Goal: Task Accomplishment & Management: Use online tool/utility

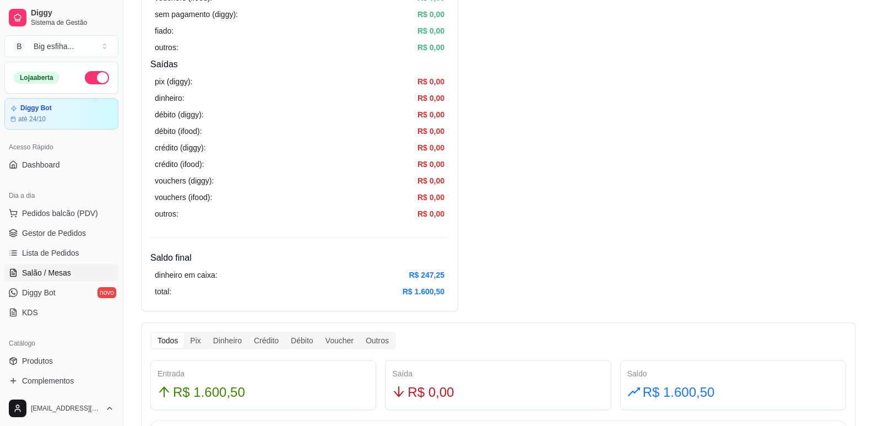
click at [62, 269] on span "Salão / Mesas" at bounding box center [46, 272] width 49 height 11
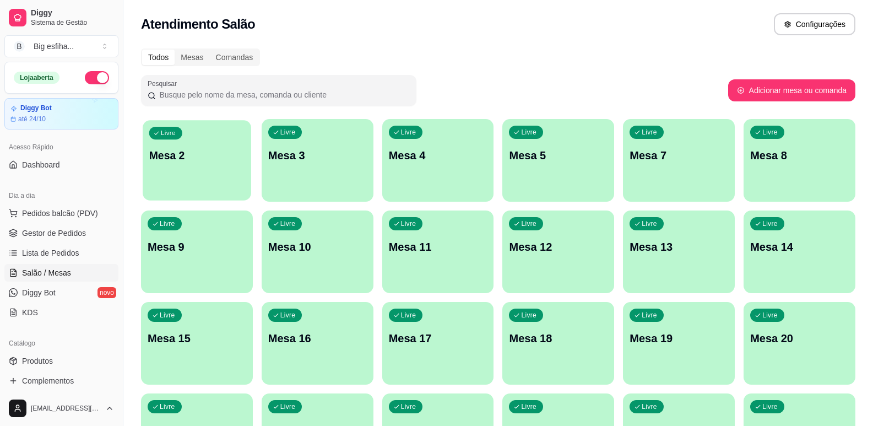
click at [230, 176] on div "Livre Mesa 2" at bounding box center [197, 153] width 109 height 67
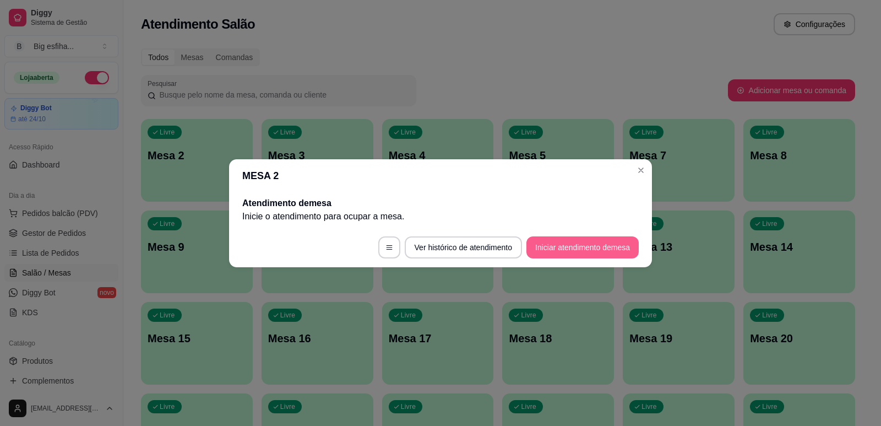
click at [604, 239] on button "Iniciar atendimento de mesa" at bounding box center [583, 247] width 112 height 22
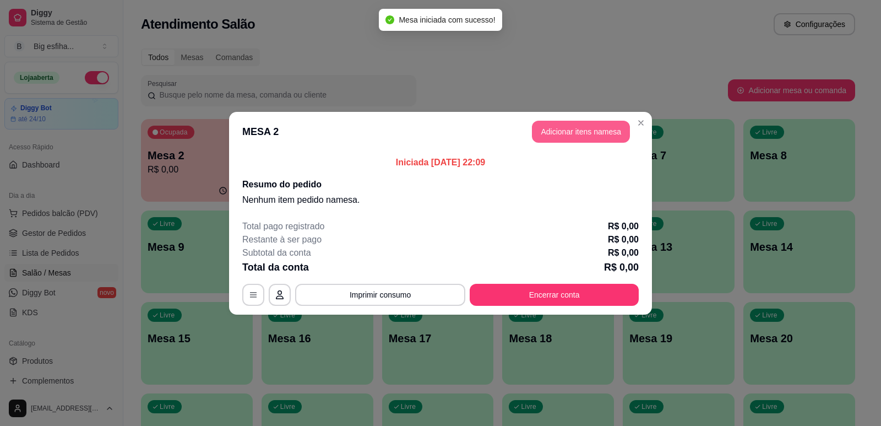
click at [593, 136] on button "Adicionar itens na mesa" at bounding box center [581, 132] width 98 height 22
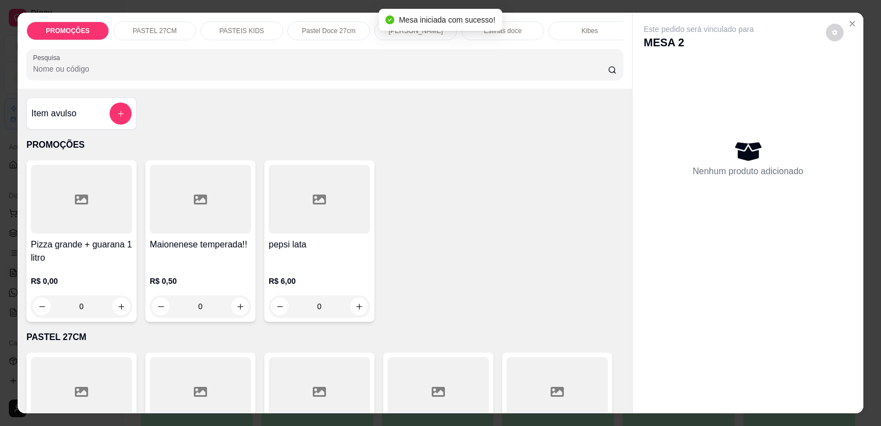
click at [433, 34] on p "[PERSON_NAME]" at bounding box center [416, 30] width 55 height 9
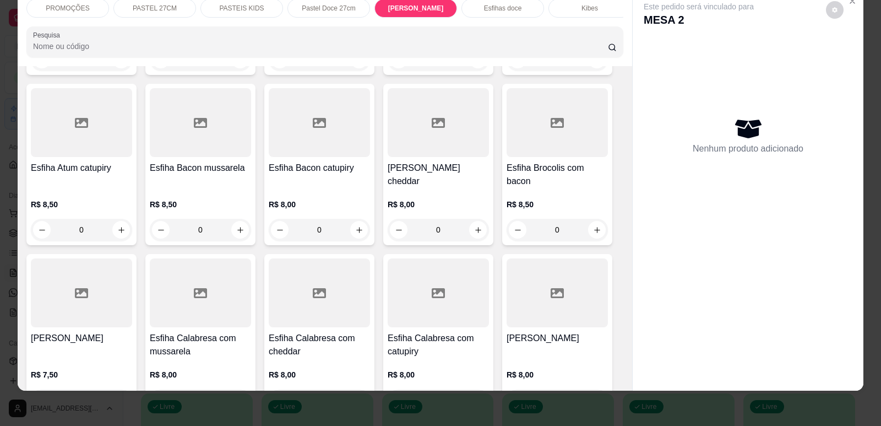
scroll to position [3466, 0]
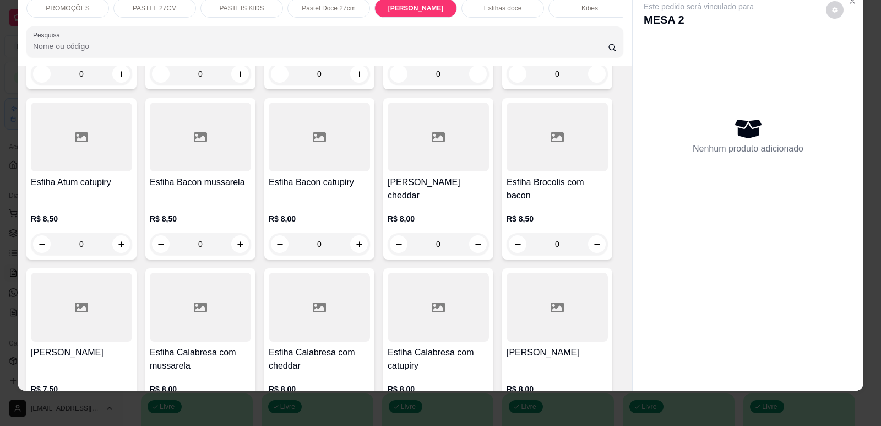
click at [564, 213] on p "R$ 8,50" at bounding box center [557, 218] width 101 height 11
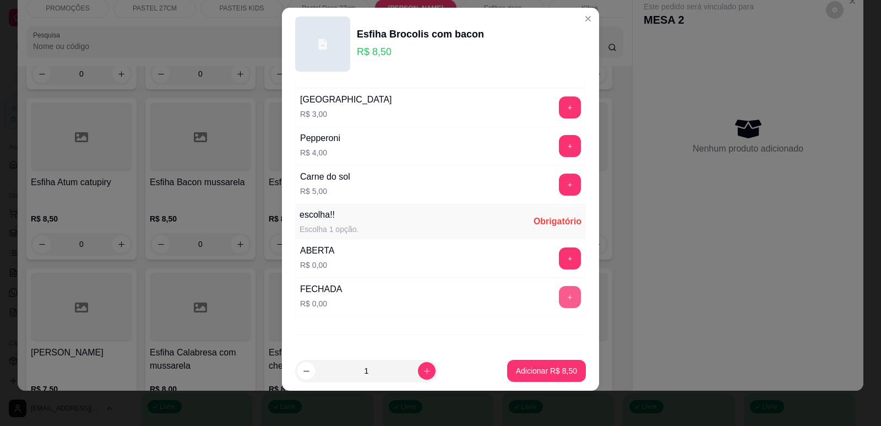
scroll to position [852, 0]
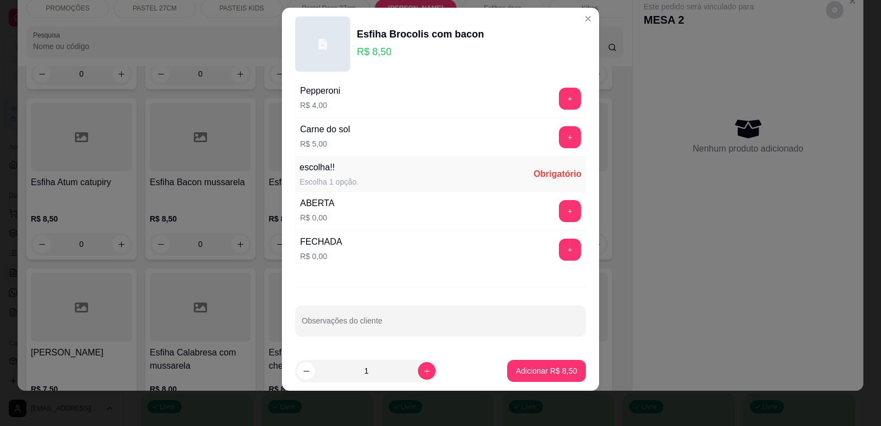
click at [542, 199] on div "ABERTA R$ 0,00 +" at bounding box center [440, 211] width 291 height 39
click at [559, 205] on button "+" at bounding box center [570, 211] width 22 height 22
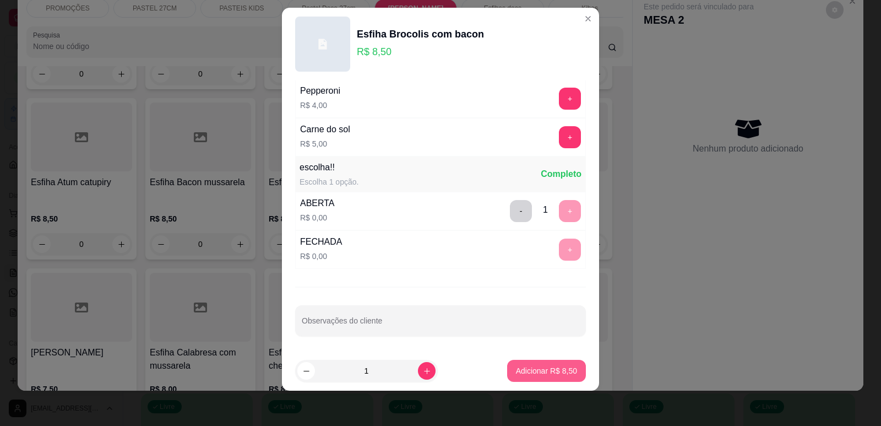
click at [540, 375] on p "Adicionar R$ 8,50" at bounding box center [546, 370] width 61 height 11
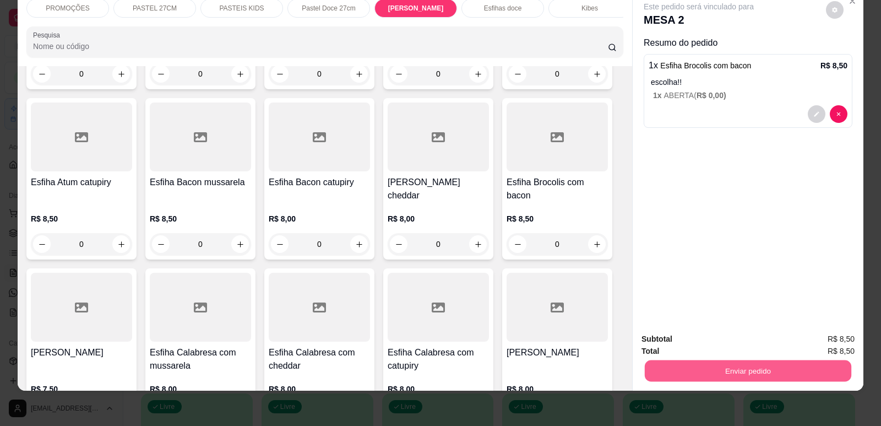
click at [742, 373] on button "Enviar pedido" at bounding box center [748, 370] width 207 height 21
click at [815, 340] on button "Enviar pedido" at bounding box center [826, 343] width 61 height 20
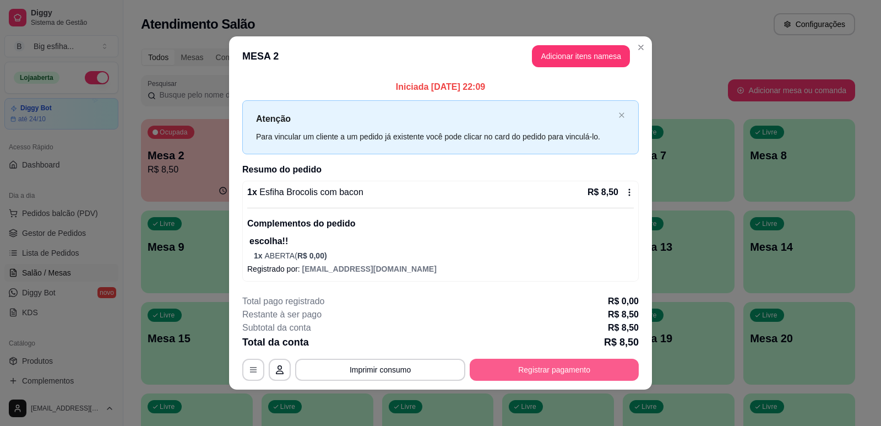
click at [580, 369] on button "Registrar pagamento" at bounding box center [554, 370] width 169 height 22
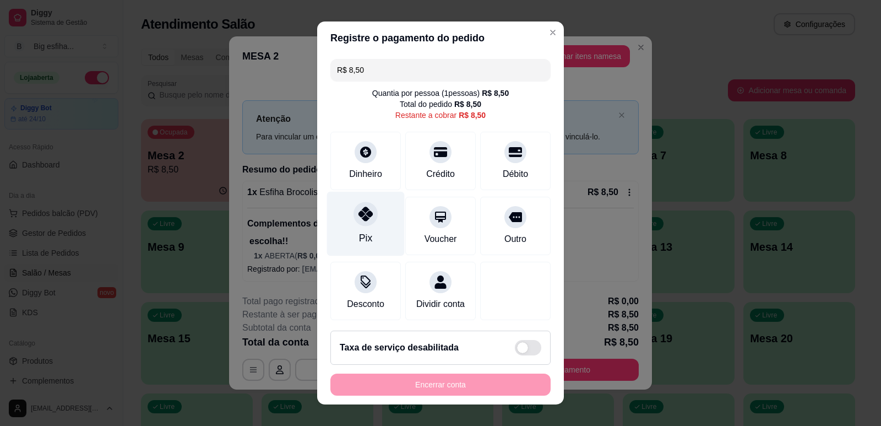
click at [337, 214] on div "Pix" at bounding box center [366, 223] width 78 height 64
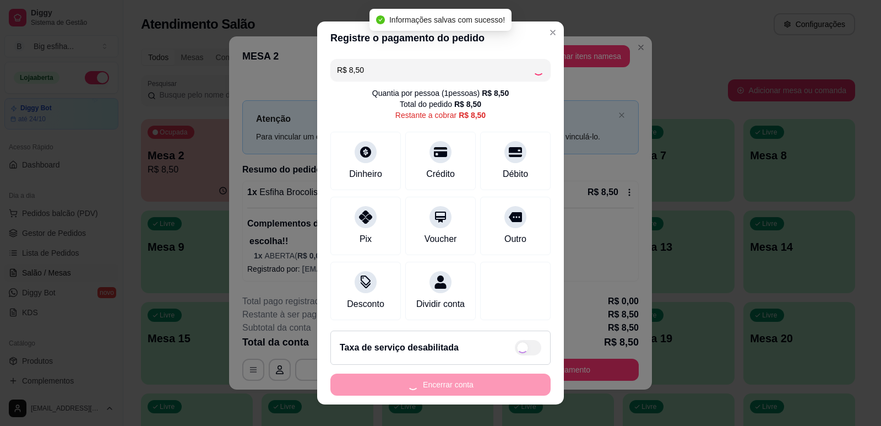
type input "R$ 0,00"
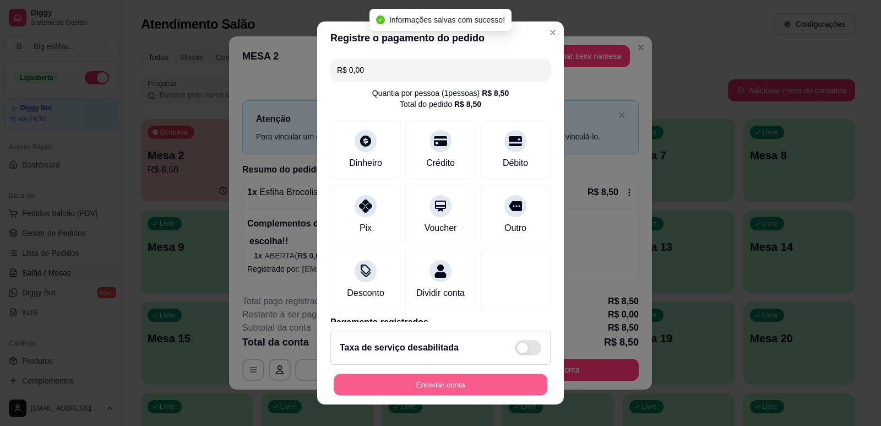
click at [417, 387] on button "Encerrar conta" at bounding box center [441, 384] width 214 height 21
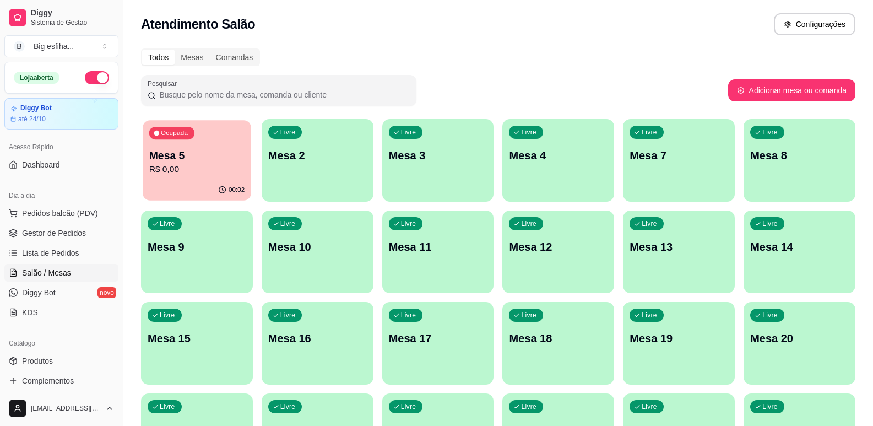
click at [153, 133] on icon "button" at bounding box center [156, 133] width 7 height 7
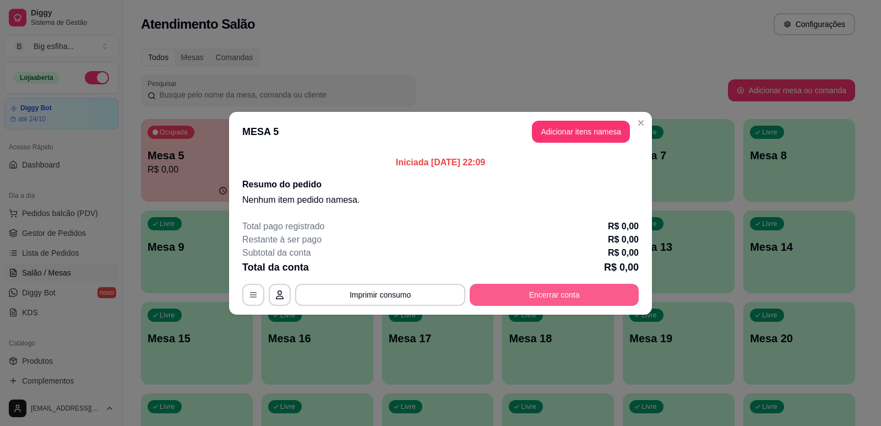
click at [544, 292] on button "Encerrar conta" at bounding box center [554, 295] width 169 height 22
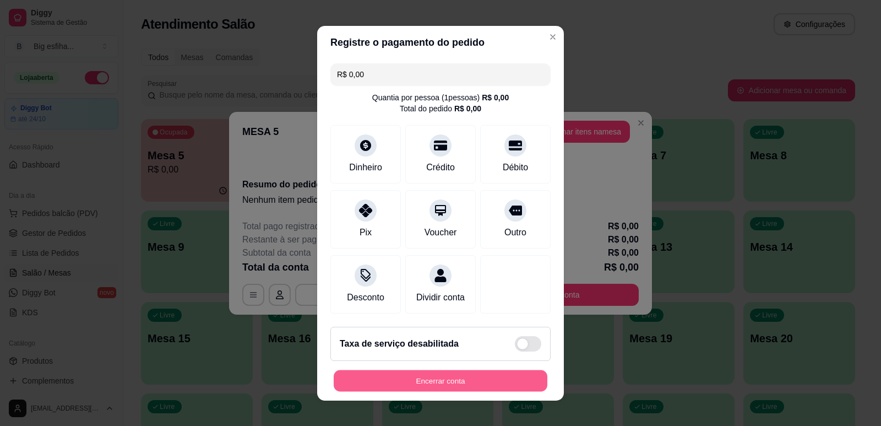
click at [480, 386] on button "Encerrar conta" at bounding box center [441, 380] width 214 height 21
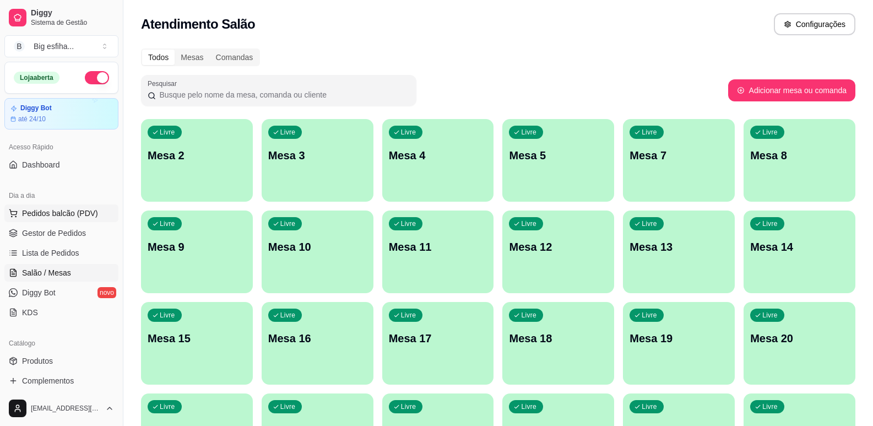
click at [61, 220] on button "Pedidos balcão (PDV)" at bounding box center [61, 213] width 114 height 18
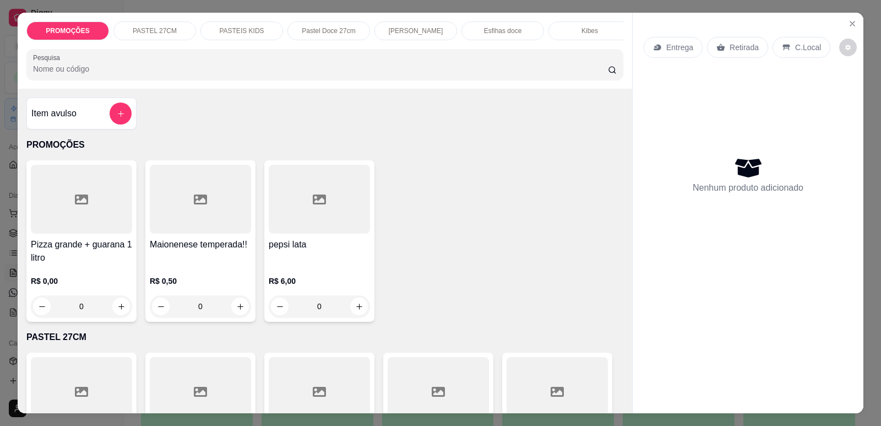
click at [116, 248] on h4 "Pizza grande + guarana 1 litro" at bounding box center [81, 251] width 101 height 26
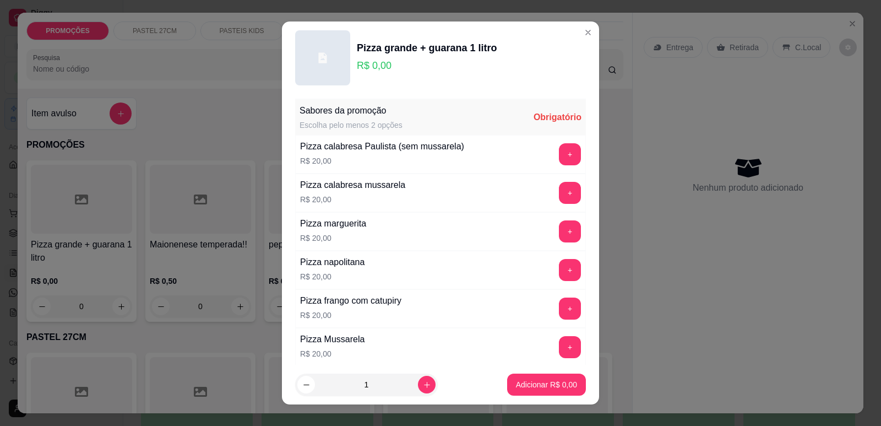
click at [555, 183] on div "+" at bounding box center [570, 193] width 31 height 22
click at [560, 192] on button "+" at bounding box center [570, 192] width 21 height 21
click at [559, 236] on button "+" at bounding box center [570, 231] width 22 height 22
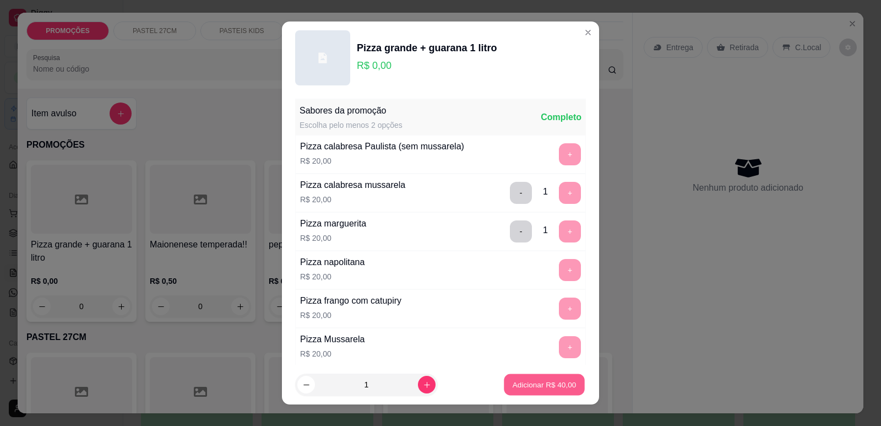
click at [548, 379] on p "Adicionar R$ 40,00" at bounding box center [545, 384] width 64 height 10
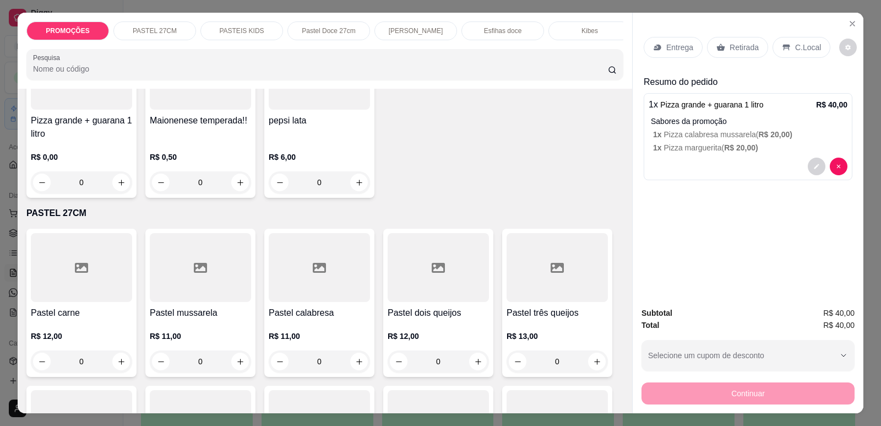
scroll to position [165, 0]
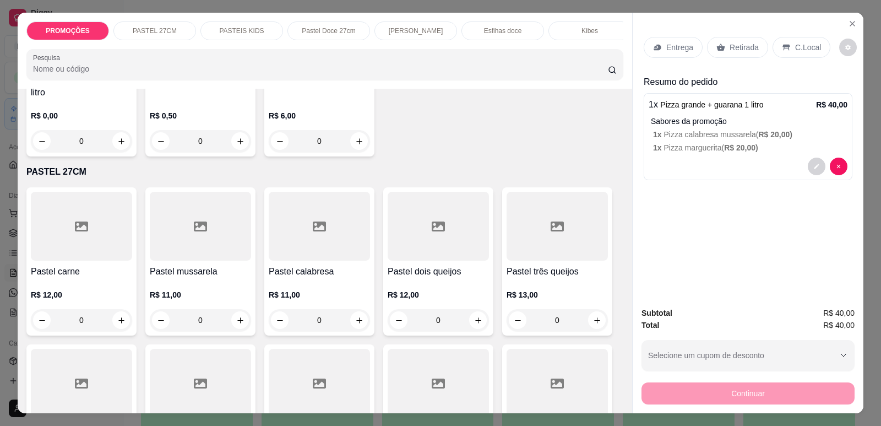
click at [86, 300] on p "R$ 12,00" at bounding box center [81, 294] width 101 height 11
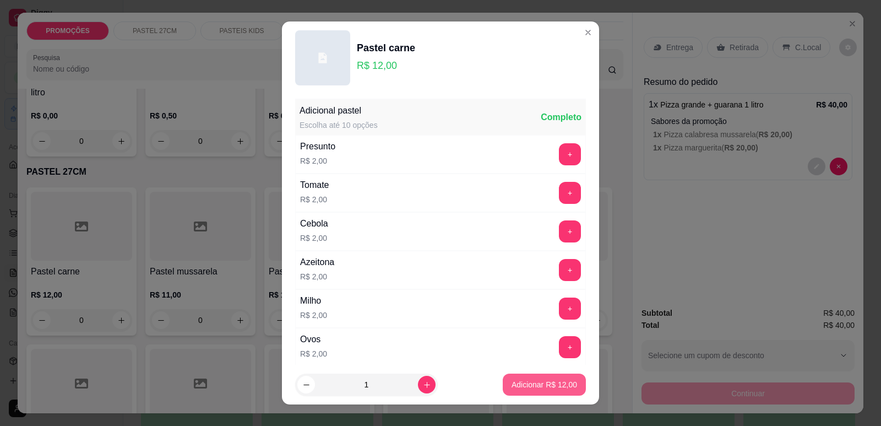
click at [551, 382] on p "Adicionar R$ 12,00" at bounding box center [545, 384] width 66 height 11
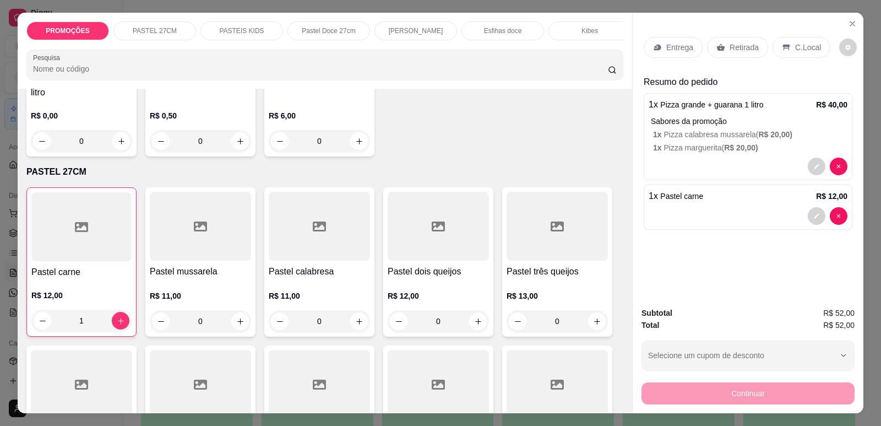
type input "1"
click at [398, 26] on p "[PERSON_NAME]" at bounding box center [416, 30] width 55 height 9
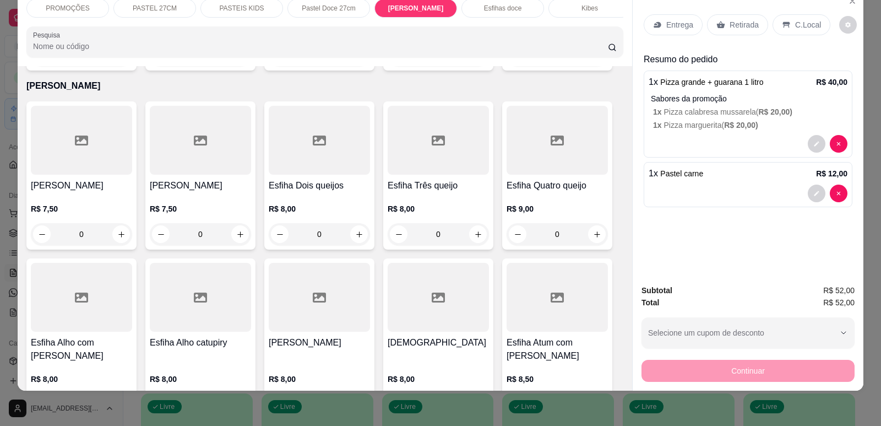
click at [88, 169] on div at bounding box center [81, 140] width 101 height 69
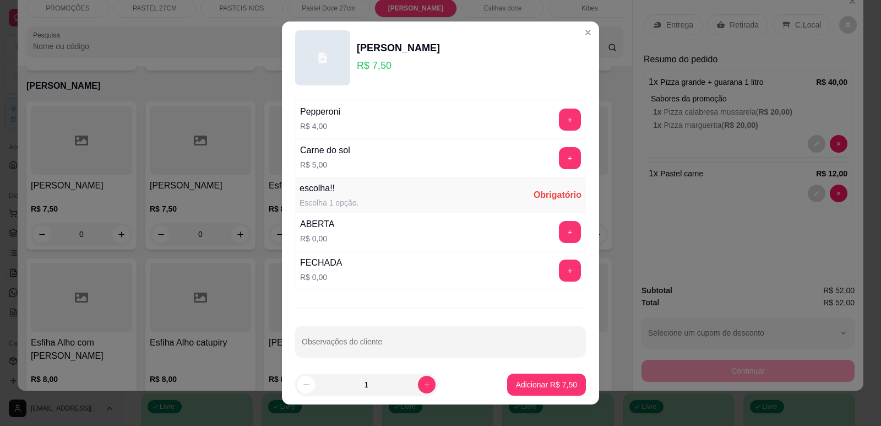
scroll to position [852, 0]
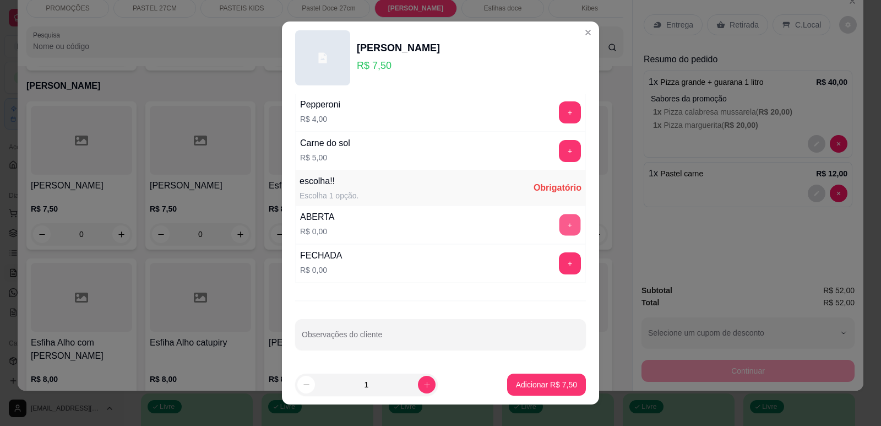
click at [560, 229] on button "+" at bounding box center [570, 224] width 21 height 21
click at [534, 375] on button "Adicionar R$ 7,50" at bounding box center [546, 384] width 79 height 22
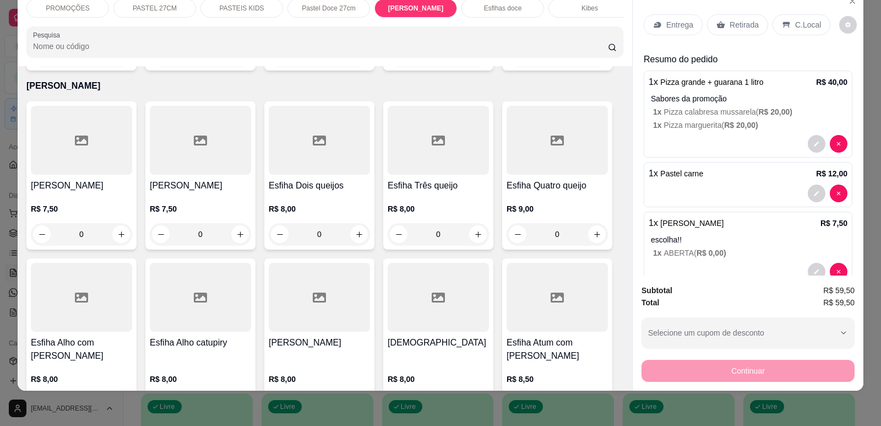
click at [568, 11] on div "Kibes" at bounding box center [590, 8] width 83 height 19
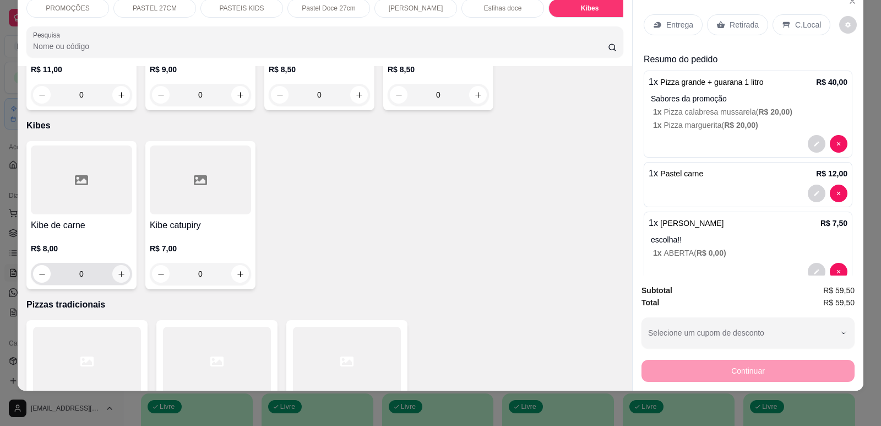
click at [118, 271] on icon "increase-product-quantity" at bounding box center [121, 274] width 6 height 6
click at [117, 270] on icon "increase-product-quantity" at bounding box center [121, 274] width 8 height 8
type input "3"
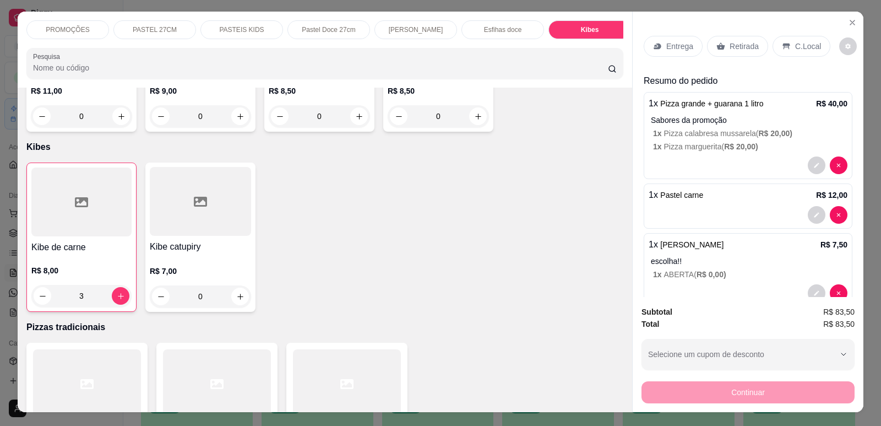
scroll to position [0, 0]
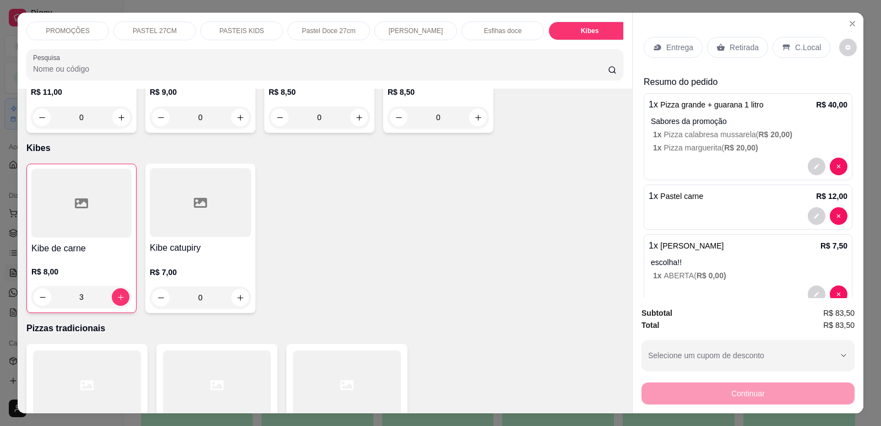
click at [670, 47] on p "Entrega" at bounding box center [679, 47] width 27 height 11
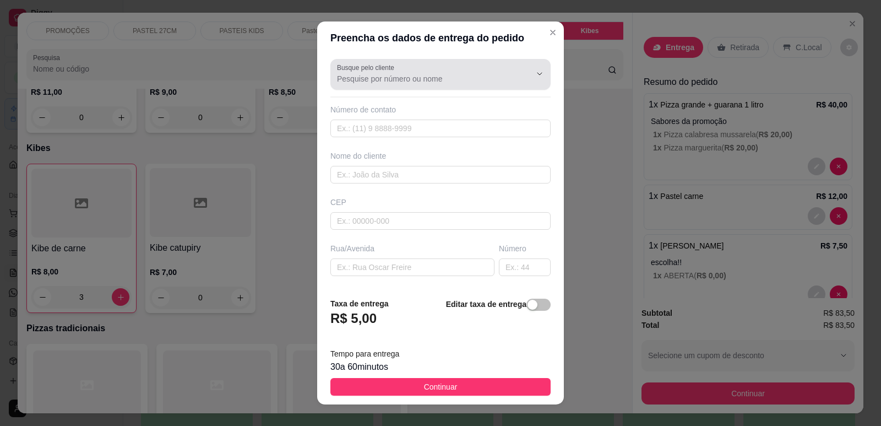
click at [415, 79] on input "Busque pelo cliente" at bounding box center [425, 78] width 176 height 11
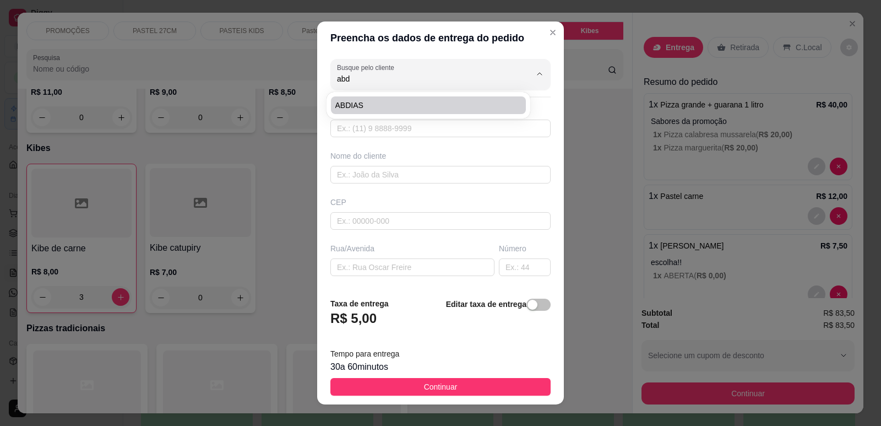
click at [427, 106] on span "ABDIAS" at bounding box center [422, 105] width 175 height 11
type input "ABDIAS"
type input "85996998050"
type input "ABDIAS"
type input "RUA TENENTE BENEVOLO 1142"
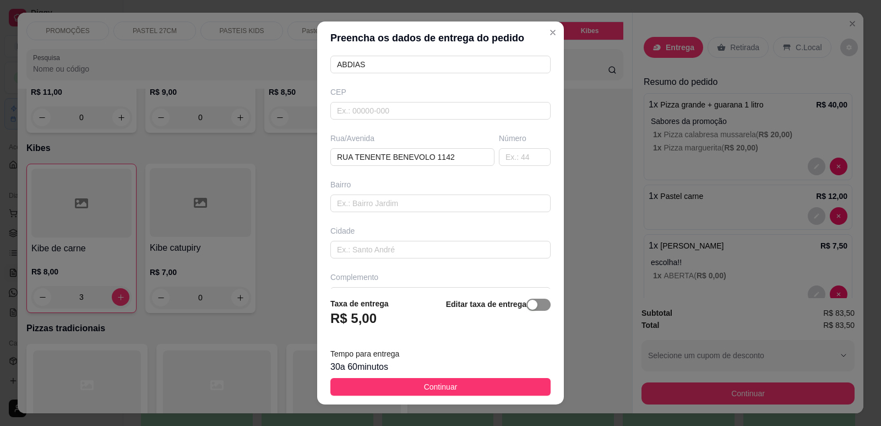
type input "ABDIAS"
click at [528, 305] on div "button" at bounding box center [533, 305] width 10 height 10
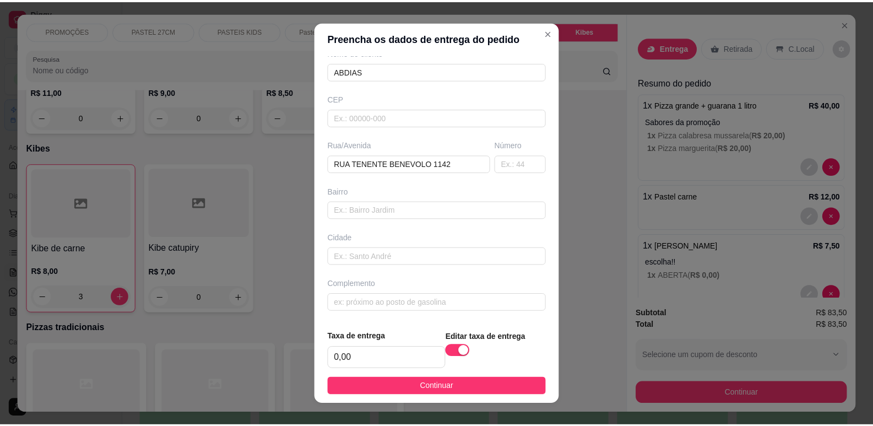
scroll to position [104, 0]
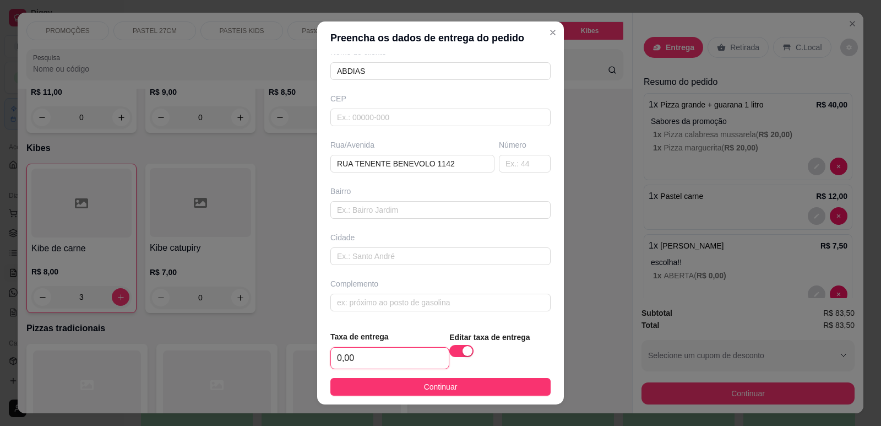
click at [392, 356] on input "0,00" at bounding box center [390, 358] width 118 height 21
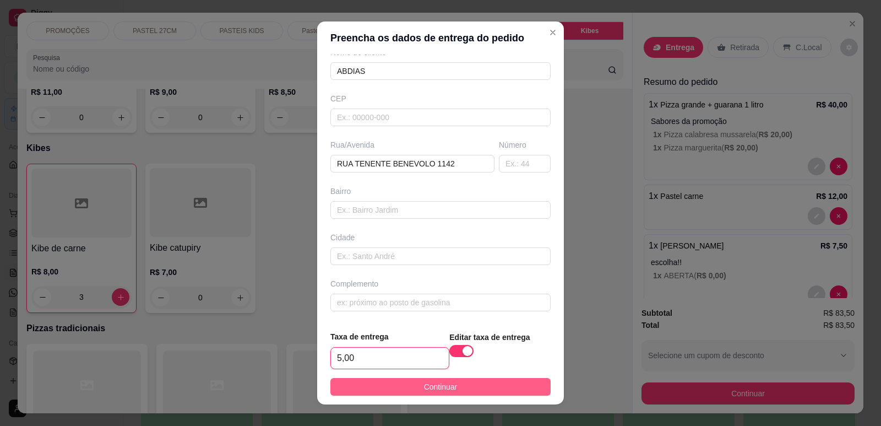
type input "5,00"
click at [424, 387] on span "Continuar" at bounding box center [441, 387] width 34 height 12
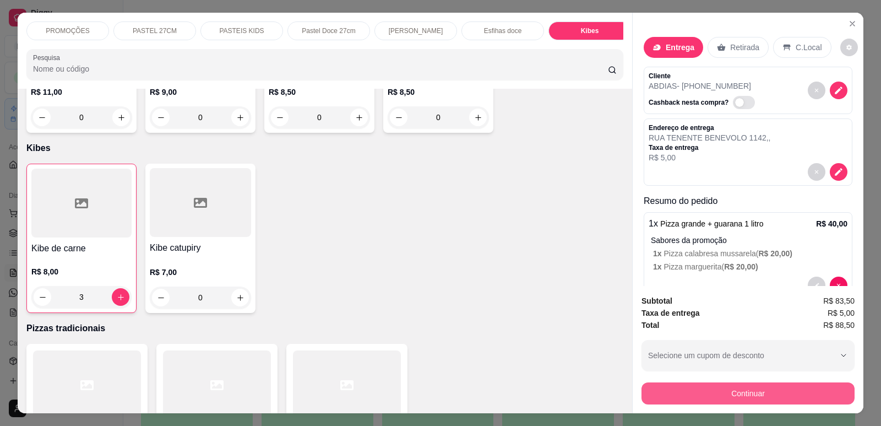
click at [715, 393] on button "Continuar" at bounding box center [748, 393] width 213 height 22
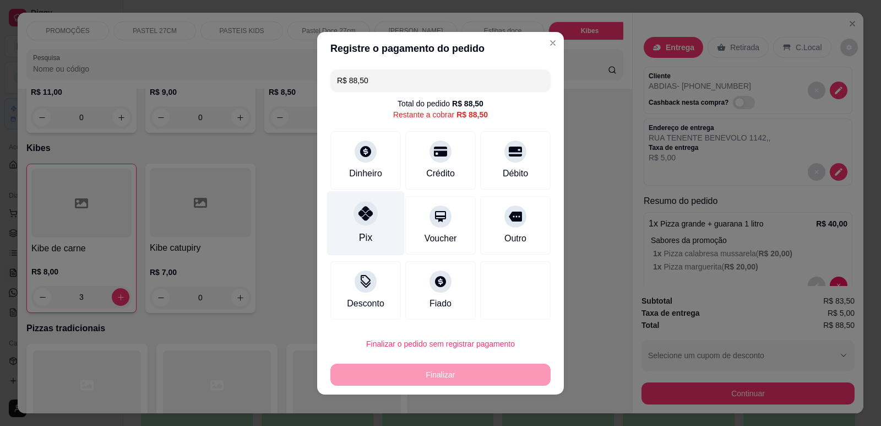
click at [356, 229] on div "Pix" at bounding box center [366, 223] width 78 height 64
type input "R$ 0,00"
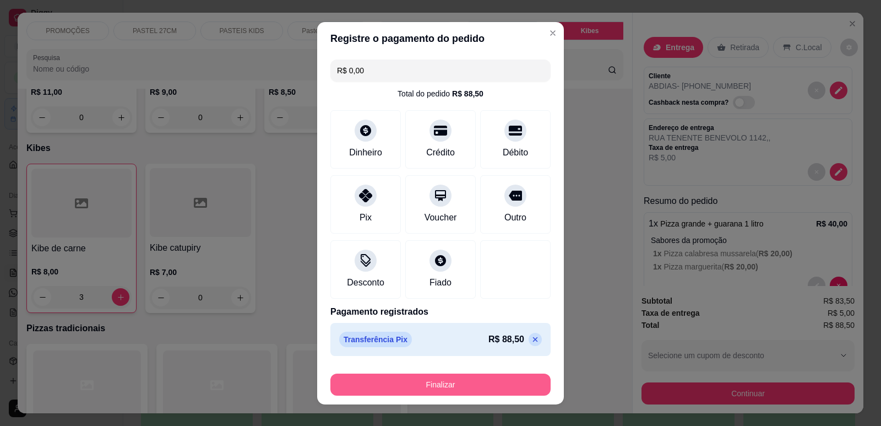
click at [431, 379] on button "Finalizar" at bounding box center [440, 384] width 220 height 22
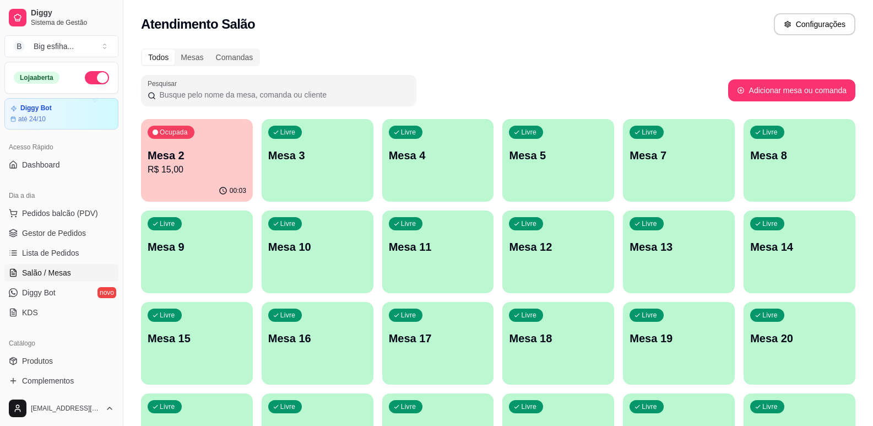
click at [43, 243] on ul "Pedidos balcão (PDV) Gestor de Pedidos Lista de Pedidos Salão / Mesas Diggy Bot…" at bounding box center [61, 262] width 114 height 117
click at [49, 254] on span "Lista de Pedidos" at bounding box center [50, 252] width 57 height 11
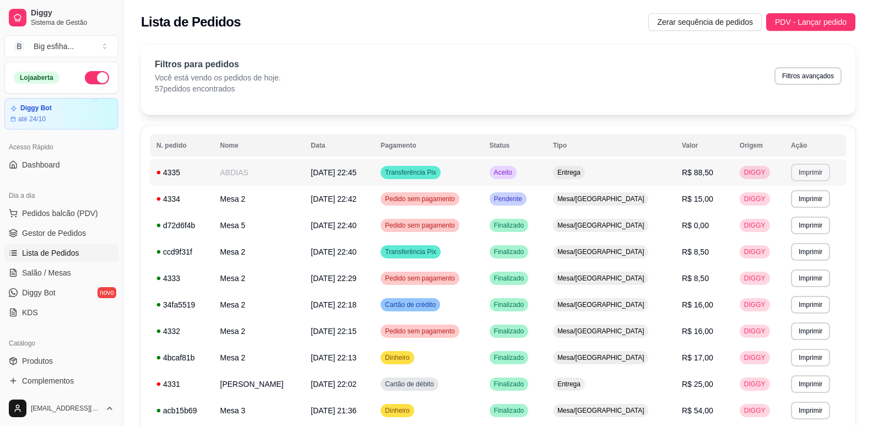
click at [801, 173] on button "Imprimir" at bounding box center [810, 173] width 39 height 18
click at [786, 210] on button "IMPRESSORA" at bounding box center [791, 211] width 80 height 18
click at [53, 265] on link "Salão / Mesas" at bounding box center [61, 273] width 114 height 18
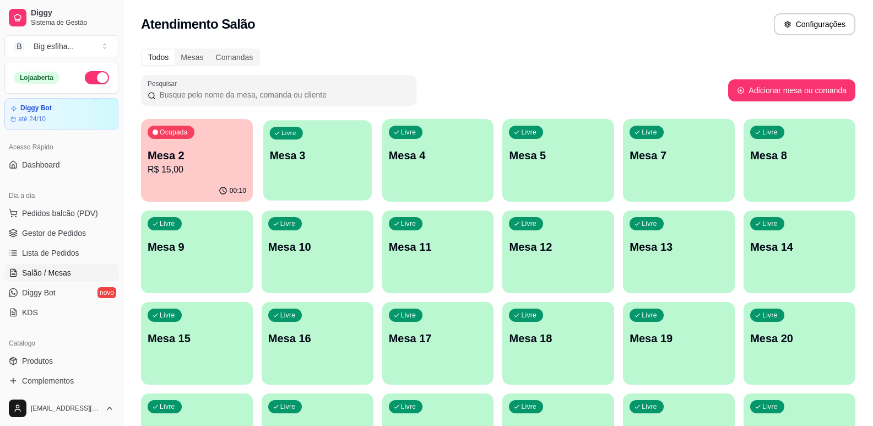
click at [336, 158] on p "Mesa 3" at bounding box center [317, 155] width 95 height 15
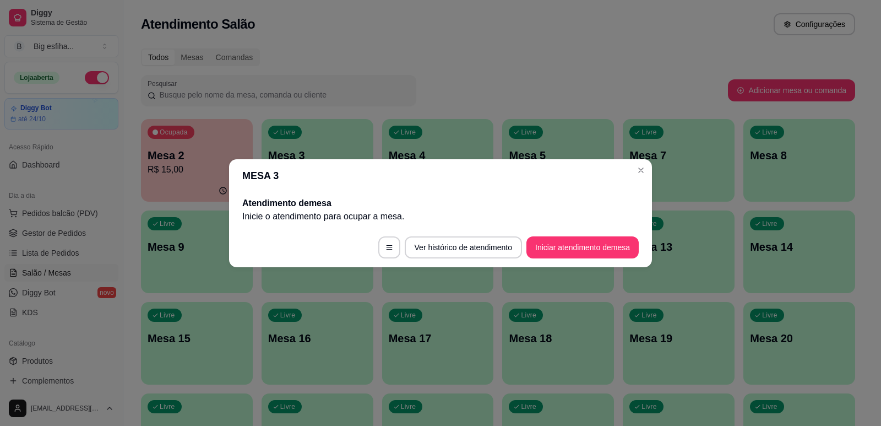
click at [582, 233] on footer "Ver histórico de atendimento Iniciar atendimento de mesa" at bounding box center [440, 247] width 423 height 40
click at [586, 245] on button "Iniciar atendimento de mesa" at bounding box center [583, 247] width 112 height 22
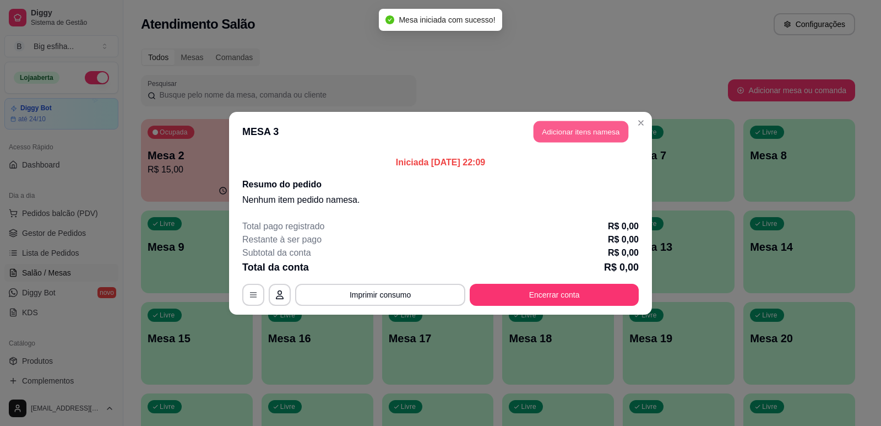
click at [568, 122] on button "Adicionar itens na mesa" at bounding box center [581, 131] width 95 height 21
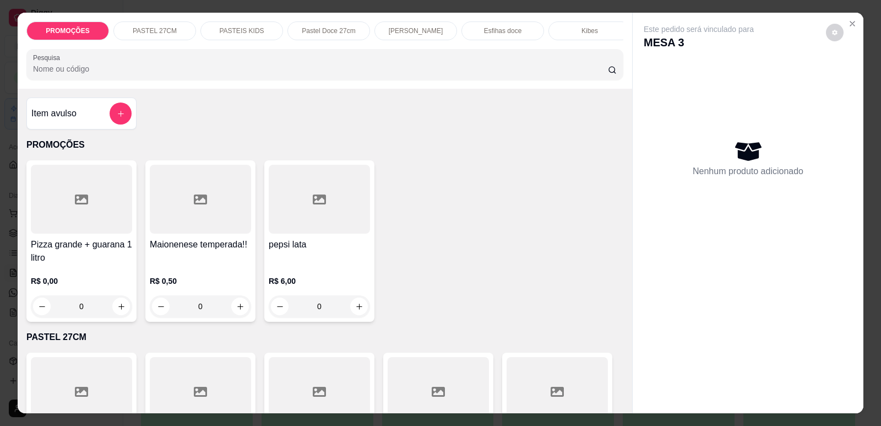
scroll to position [165, 0]
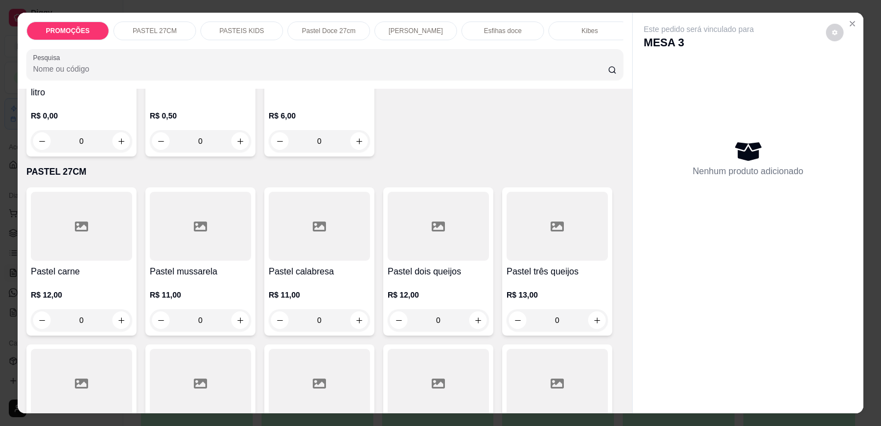
click at [93, 278] on h4 "Pastel carne" at bounding box center [81, 271] width 101 height 13
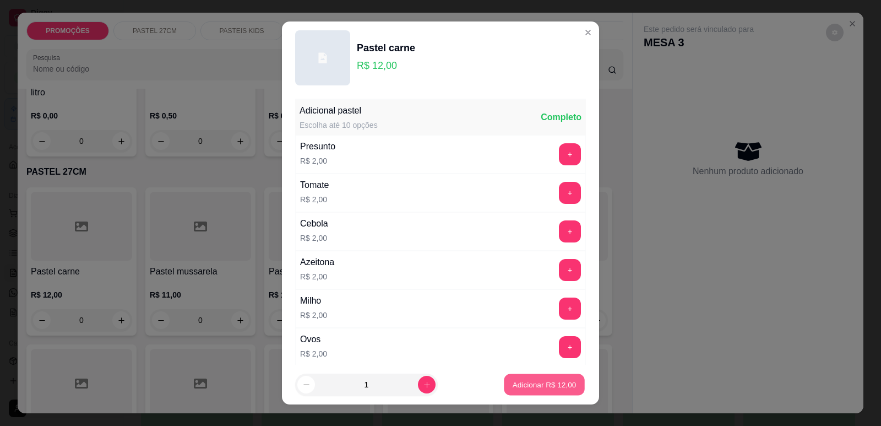
click at [546, 381] on p "Adicionar R$ 12,00" at bounding box center [545, 384] width 64 height 10
type input "1"
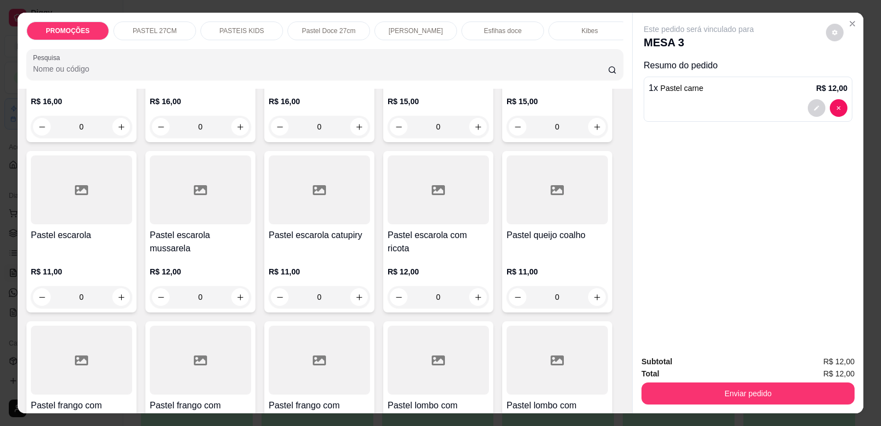
scroll to position [1157, 0]
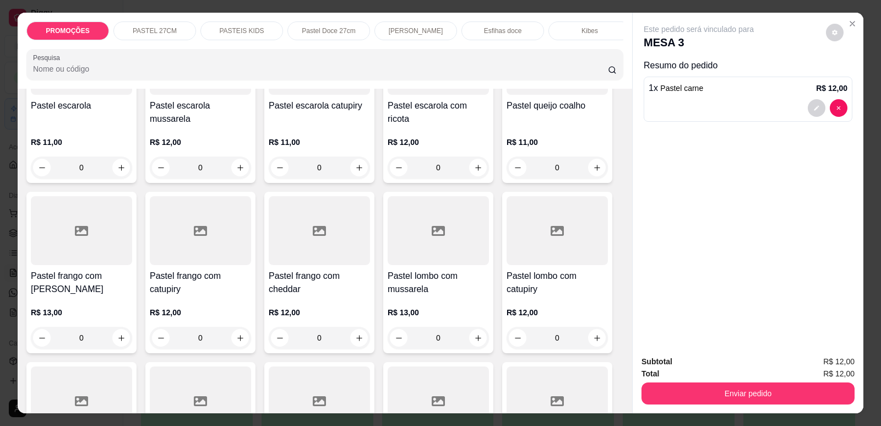
click at [194, 290] on h4 "Pastel frango com catupiry" at bounding box center [200, 282] width 101 height 26
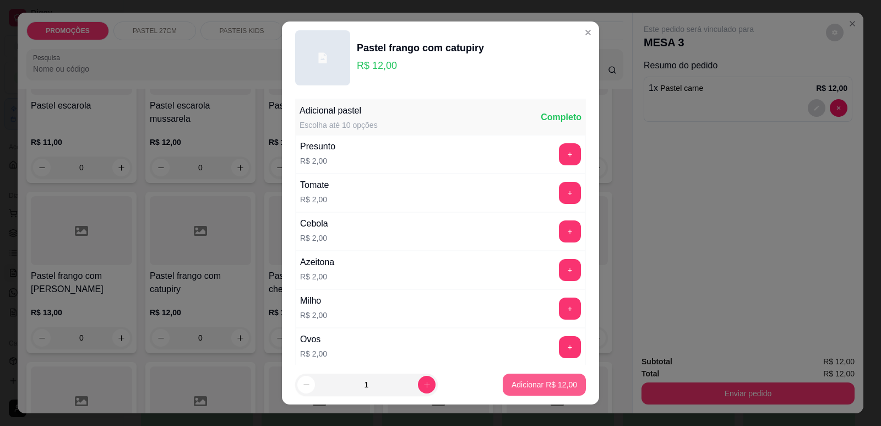
click at [529, 388] on p "Adicionar R$ 12,00" at bounding box center [545, 384] width 66 height 11
type input "1"
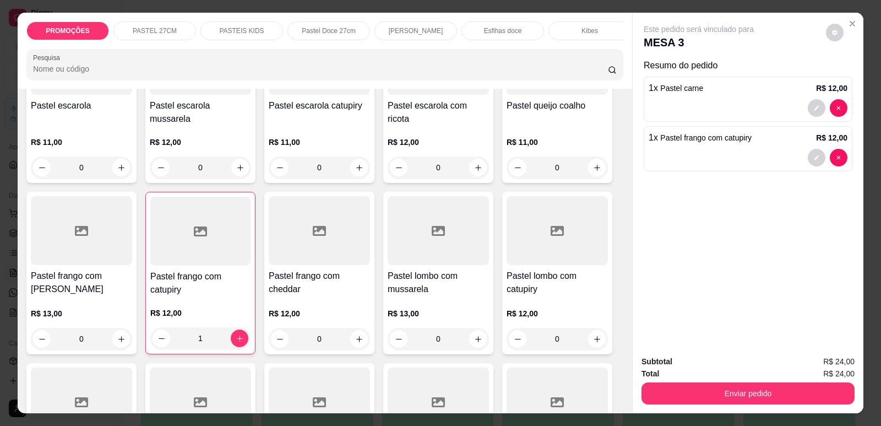
click at [487, 26] on p "Esfihas doce" at bounding box center [503, 30] width 38 height 9
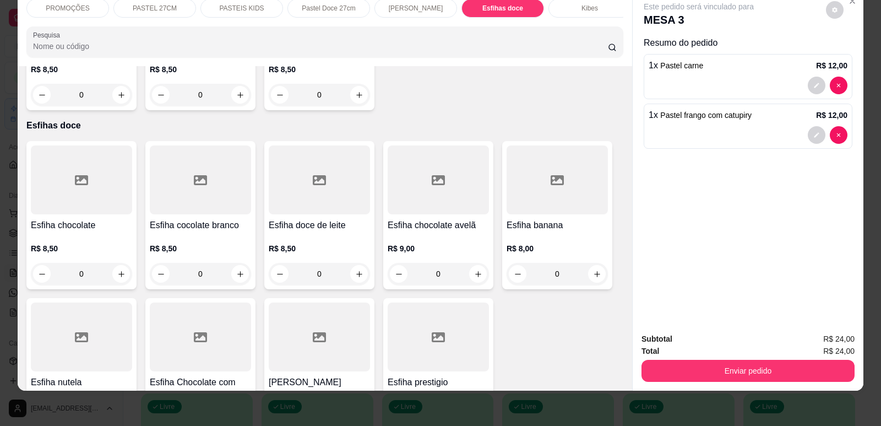
click at [111, 232] on div "R$ 8,50 0" at bounding box center [81, 258] width 101 height 53
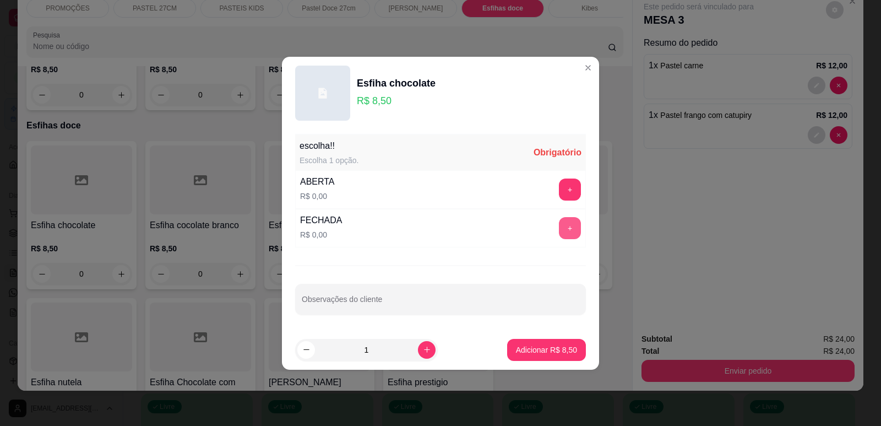
click at [566, 226] on button "+" at bounding box center [570, 228] width 22 height 22
click at [543, 357] on button "Adicionar R$ 8,50" at bounding box center [546, 350] width 79 height 22
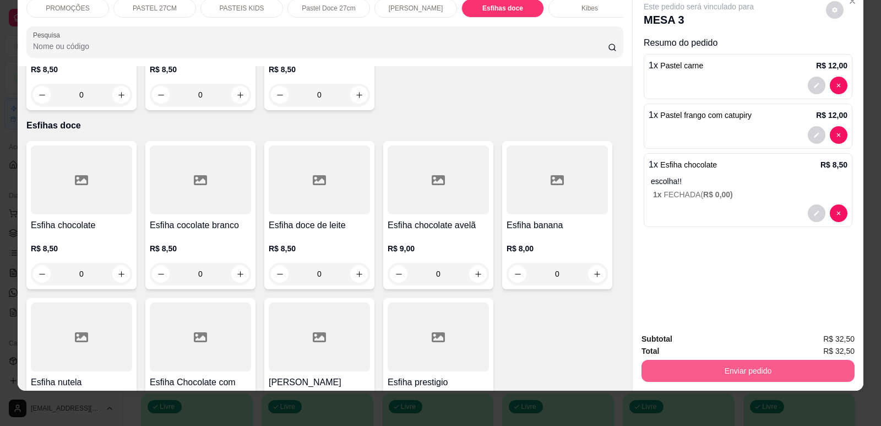
click at [660, 375] on button "Enviar pedido" at bounding box center [748, 371] width 213 height 22
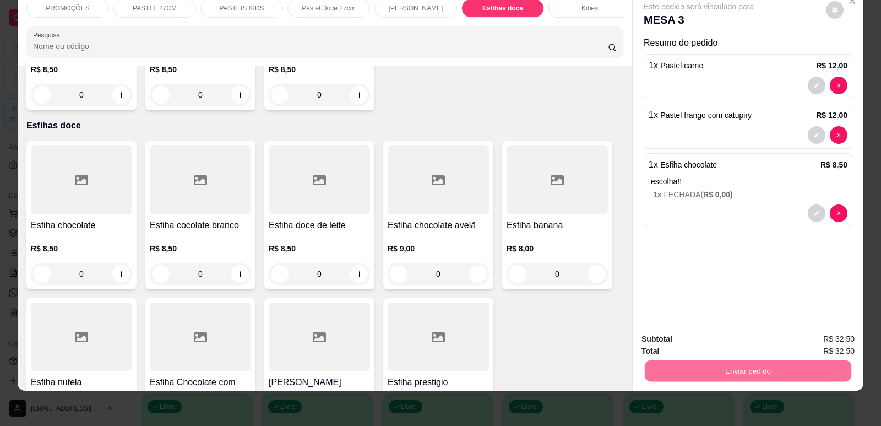
click at [823, 341] on button "Enviar pedido" at bounding box center [826, 343] width 61 height 20
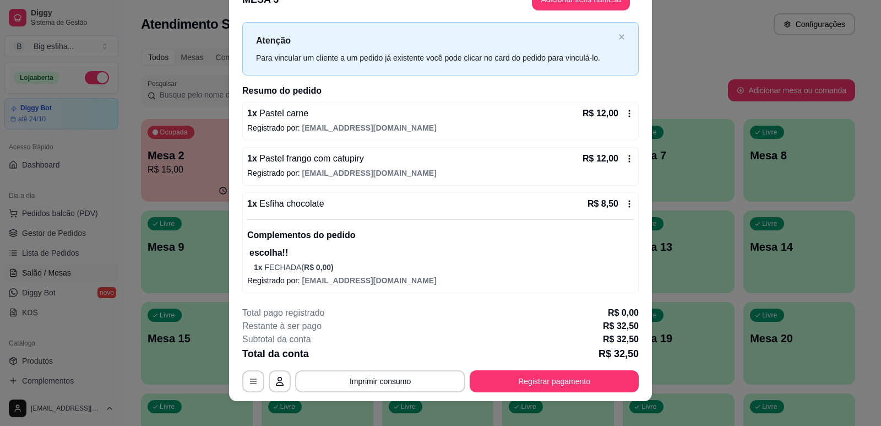
scroll to position [33, 0]
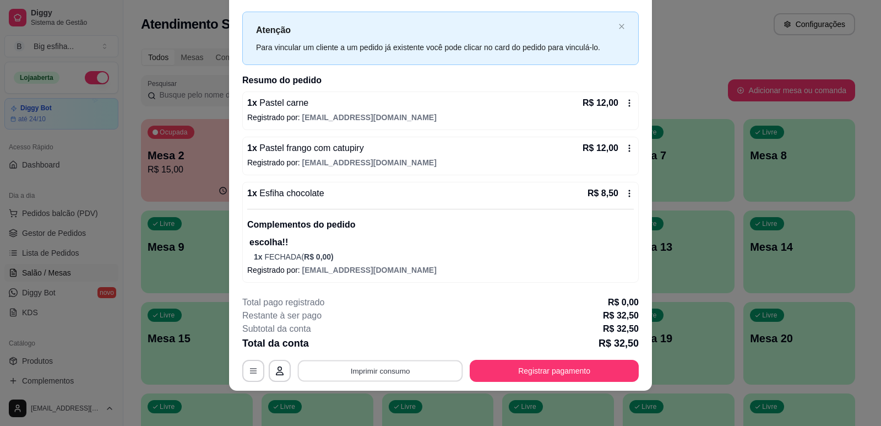
click at [415, 380] on button "Imprimir consumo" at bounding box center [380, 370] width 165 height 21
click at [383, 347] on button "IMPRESSORA" at bounding box center [379, 345] width 77 height 17
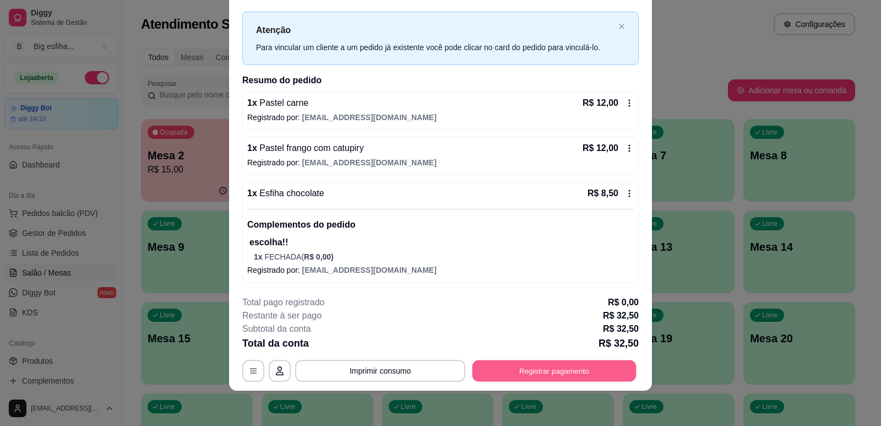
click at [548, 367] on button "Registrar pagamento" at bounding box center [555, 370] width 164 height 21
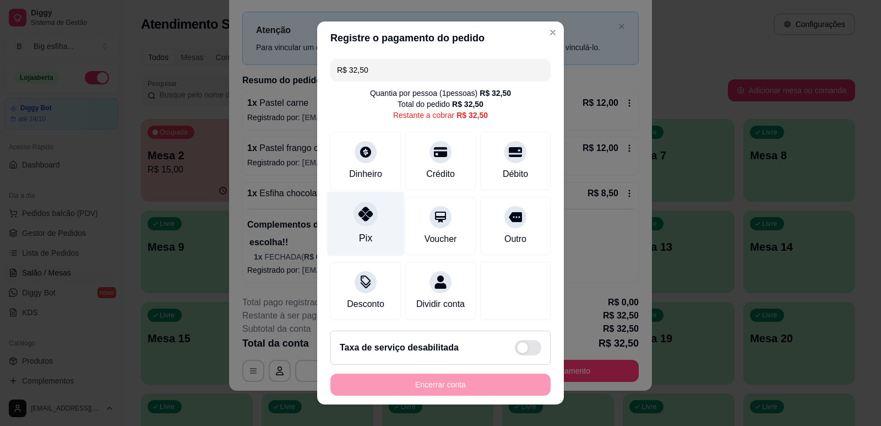
click at [363, 232] on div "Pix" at bounding box center [366, 223] width 78 height 64
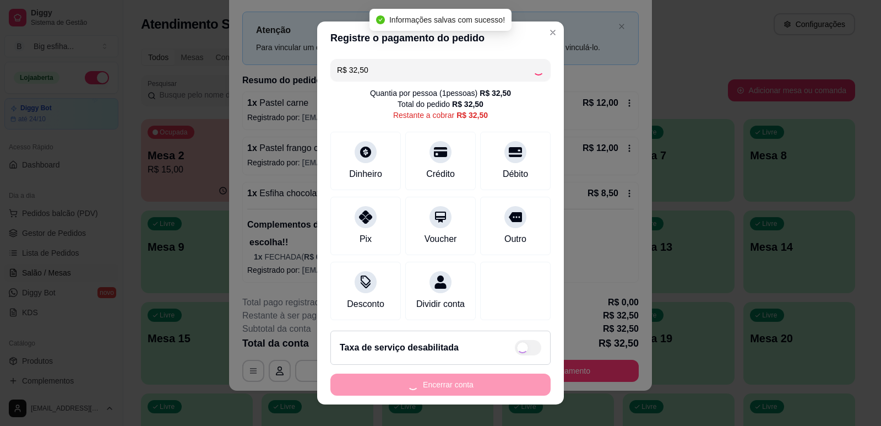
type input "R$ 0,00"
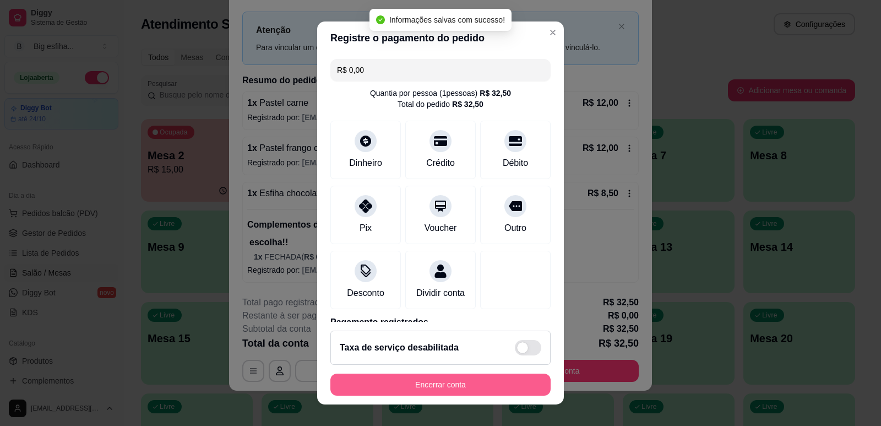
click at [420, 390] on button "Encerrar conta" at bounding box center [440, 384] width 220 height 22
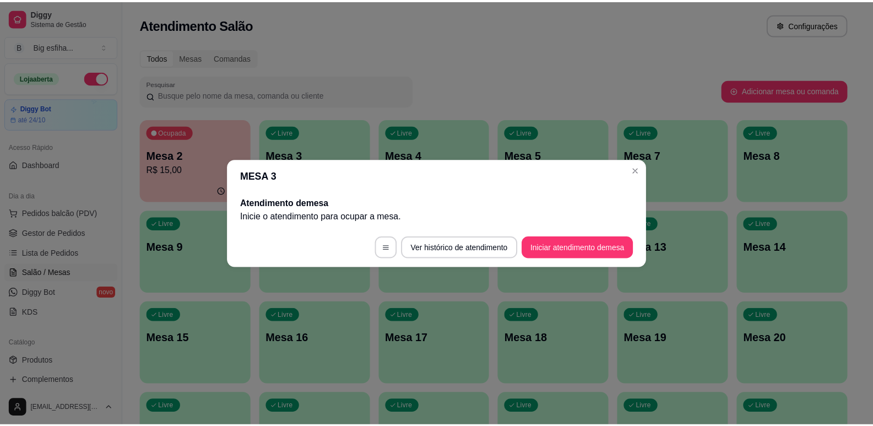
scroll to position [0, 0]
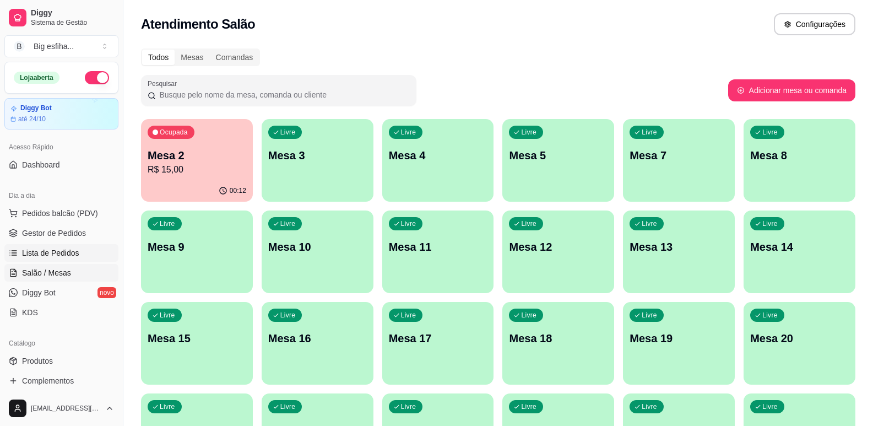
click at [91, 251] on link "Lista de Pedidos" at bounding box center [61, 253] width 114 height 18
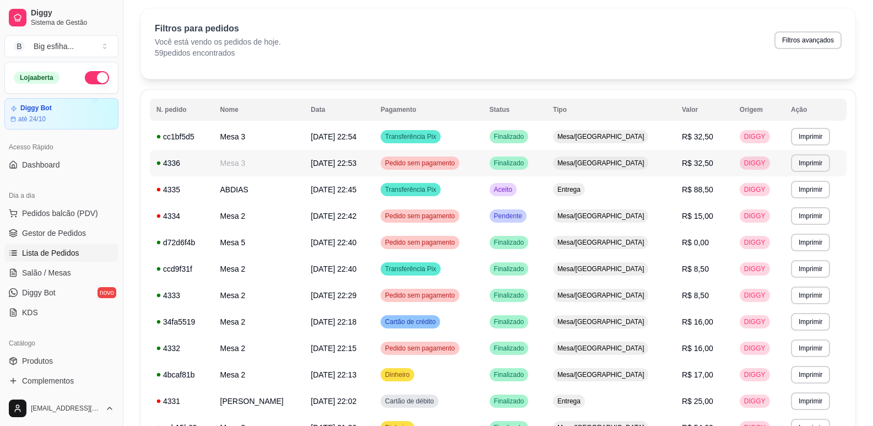
scroll to position [55, 0]
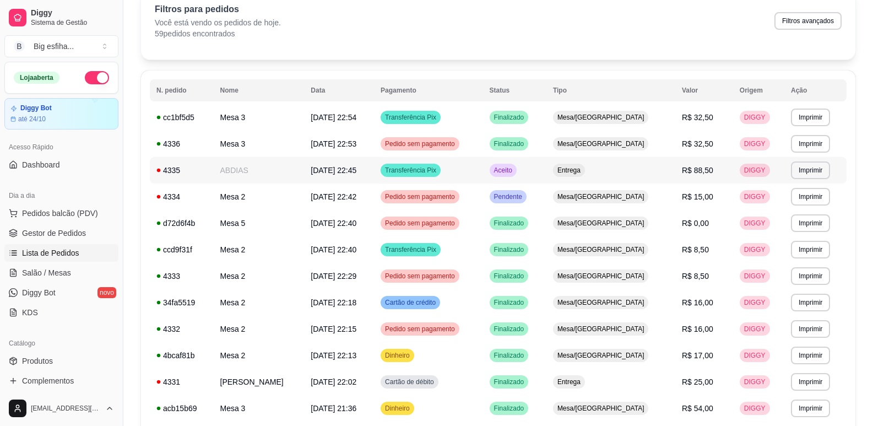
click at [340, 167] on td "[DATE] 22:45" at bounding box center [339, 170] width 70 height 26
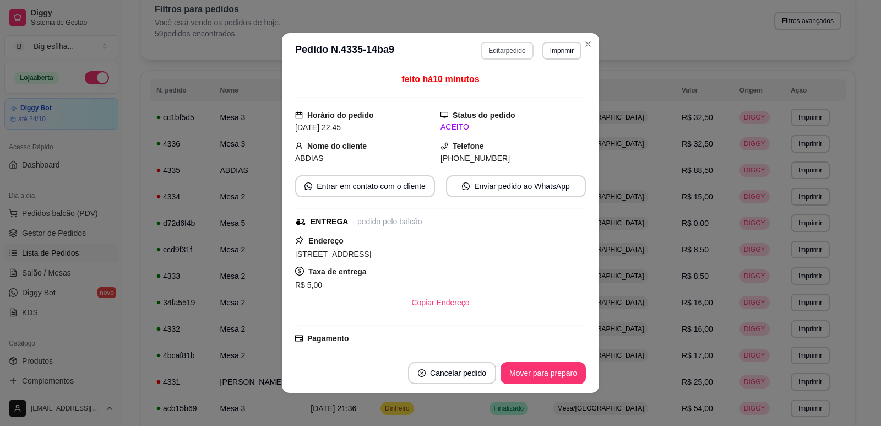
click at [512, 48] on button "Editar pedido" at bounding box center [507, 51] width 52 height 18
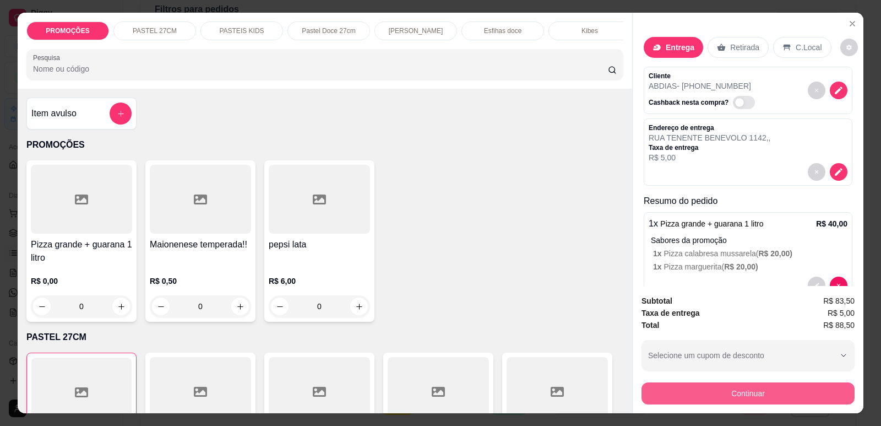
click at [752, 393] on button "Continuar" at bounding box center [748, 393] width 213 height 22
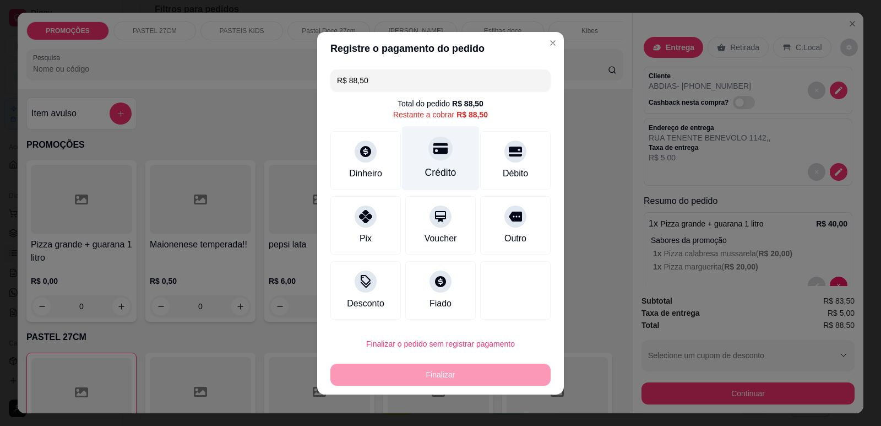
click at [432, 171] on div "Crédito" at bounding box center [440, 172] width 31 height 14
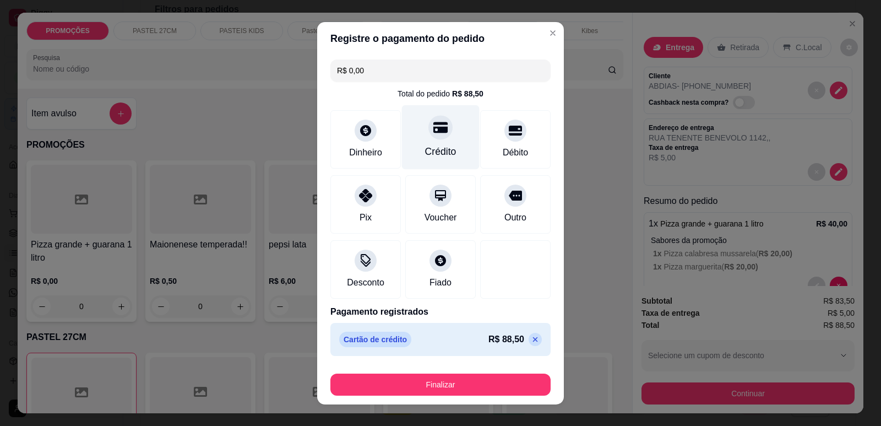
type input "R$ 0,00"
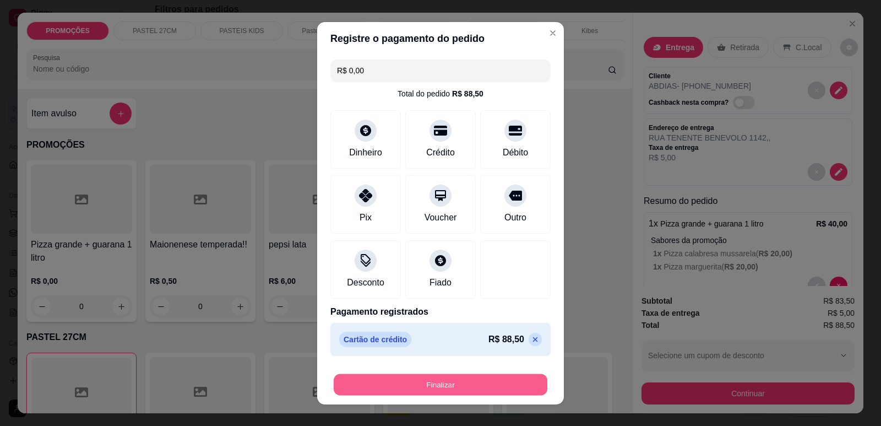
click at [431, 389] on button "Finalizar" at bounding box center [441, 383] width 214 height 21
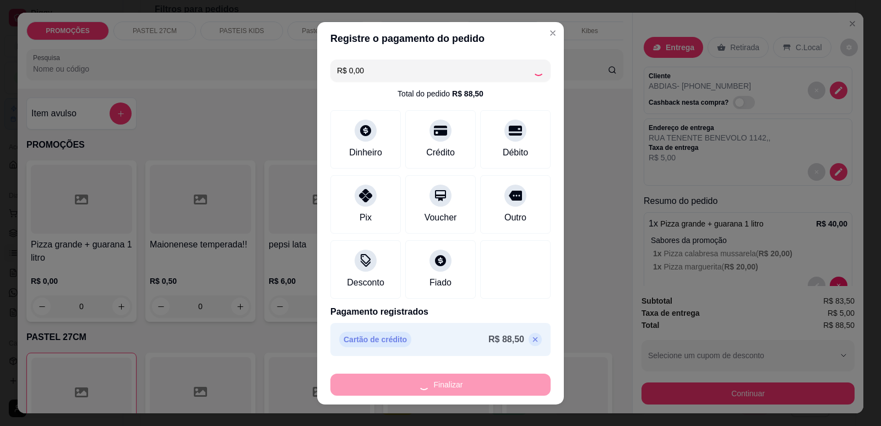
type input "0"
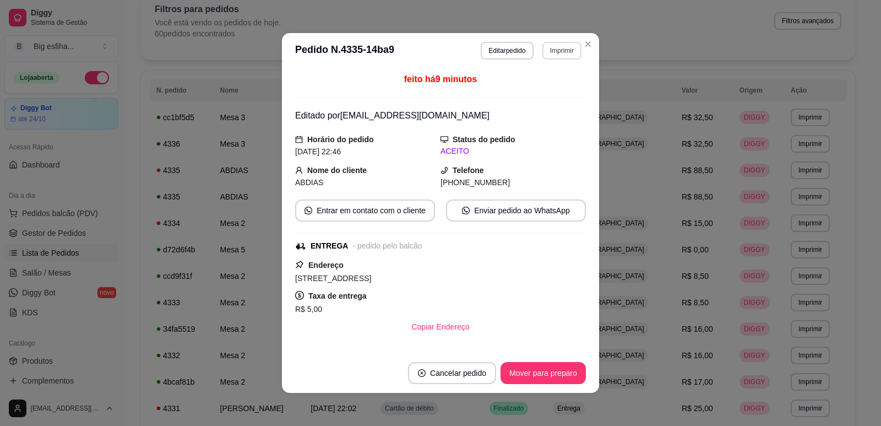
click at [557, 51] on button "Imprimir" at bounding box center [562, 51] width 39 height 18
click at [541, 85] on button "IMPRESSORA" at bounding box center [538, 88] width 77 height 17
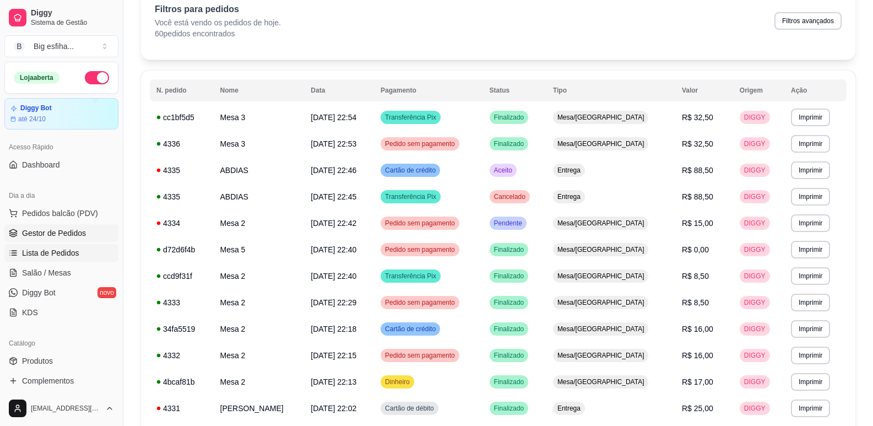
click at [46, 239] on link "Gestor de Pedidos" at bounding box center [61, 233] width 114 height 18
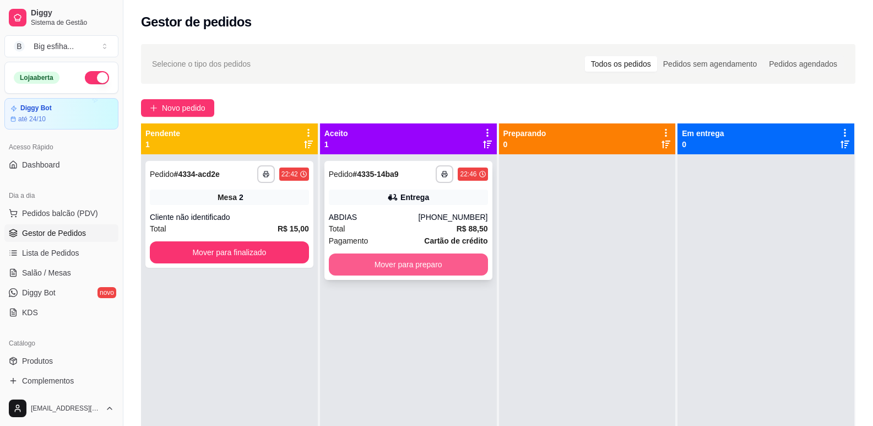
click at [371, 259] on button "Mover para preparo" at bounding box center [408, 264] width 159 height 22
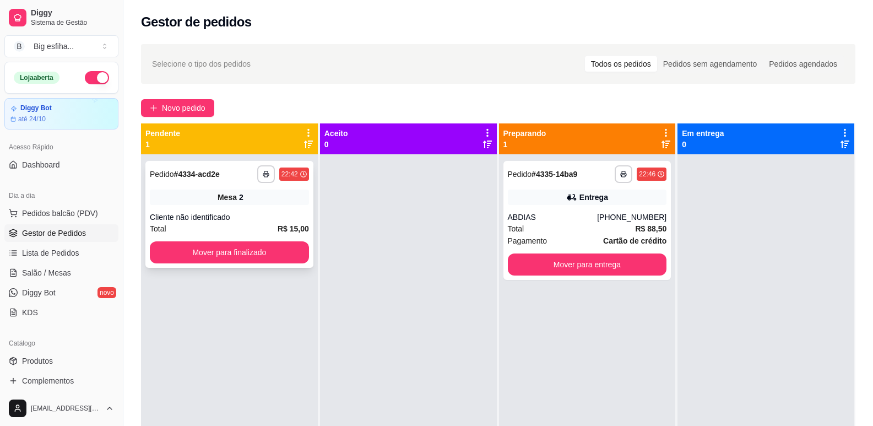
click at [249, 266] on div "**********" at bounding box center [229, 214] width 168 height 107
click at [607, 258] on button "Mover para entrega" at bounding box center [587, 264] width 159 height 22
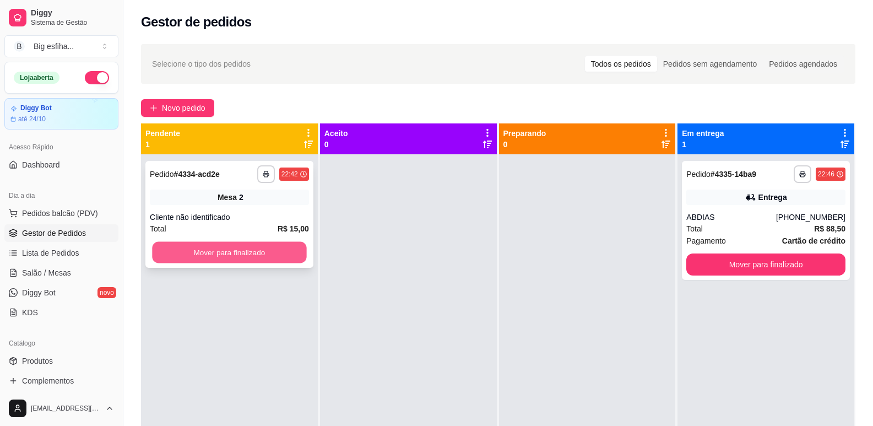
click at [257, 251] on button "Mover para finalizado" at bounding box center [229, 252] width 154 height 21
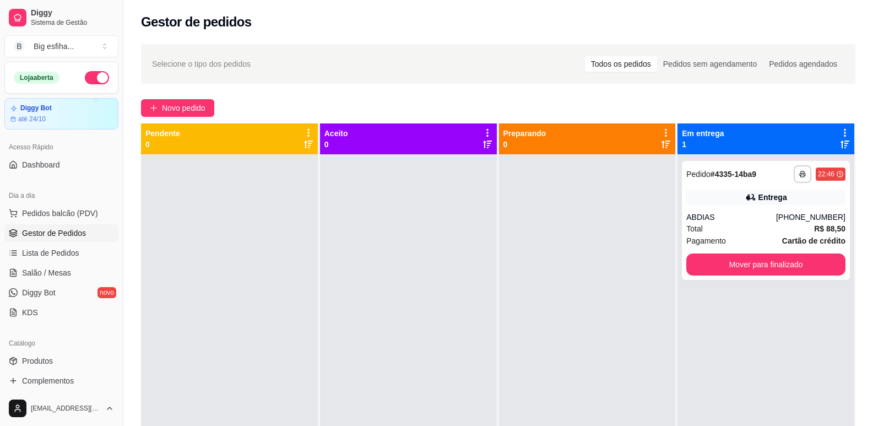
click at [716, 281] on div "**********" at bounding box center [765, 367] width 177 height 426
click at [733, 258] on button "Mover para finalizado" at bounding box center [765, 264] width 159 height 22
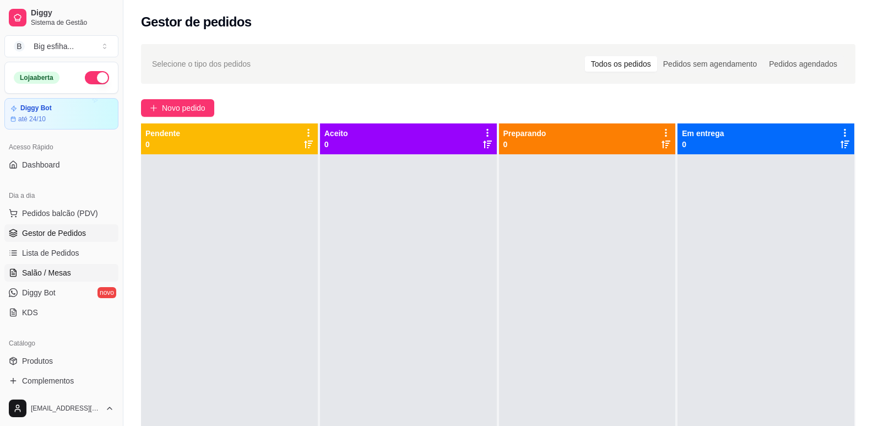
click at [69, 271] on link "Salão / Mesas" at bounding box center [61, 273] width 114 height 18
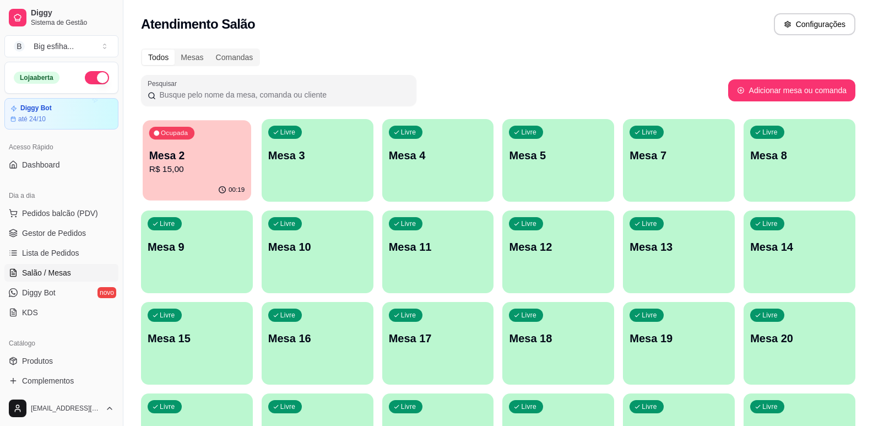
click at [224, 164] on p "R$ 15,00" at bounding box center [196, 169] width 95 height 13
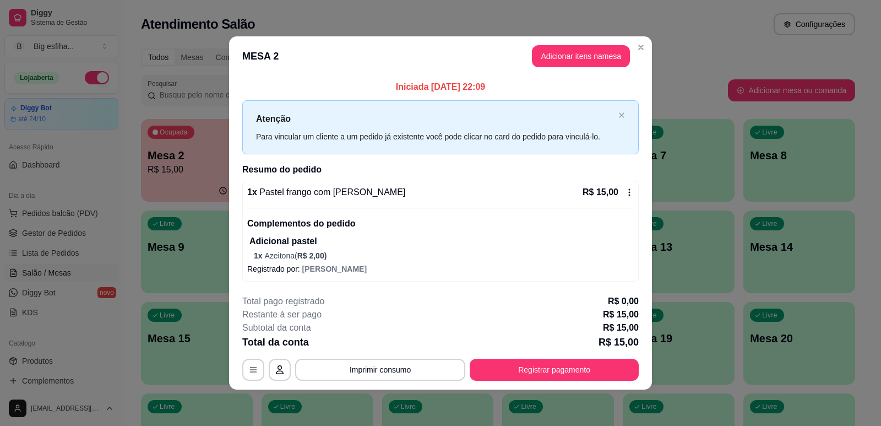
click at [542, 354] on div "**********" at bounding box center [440, 338] width 397 height 86
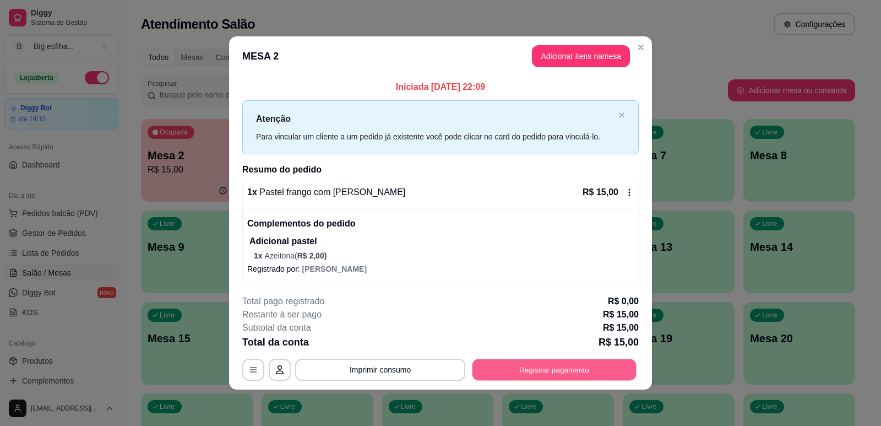
click at [555, 374] on button "Registrar pagamento" at bounding box center [555, 369] width 164 height 21
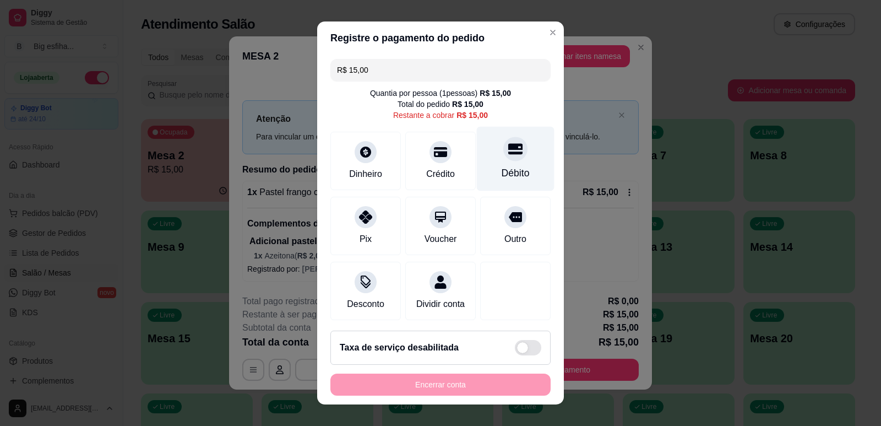
click at [502, 166] on div "Débito" at bounding box center [516, 173] width 28 height 14
type input "R$ 0,00"
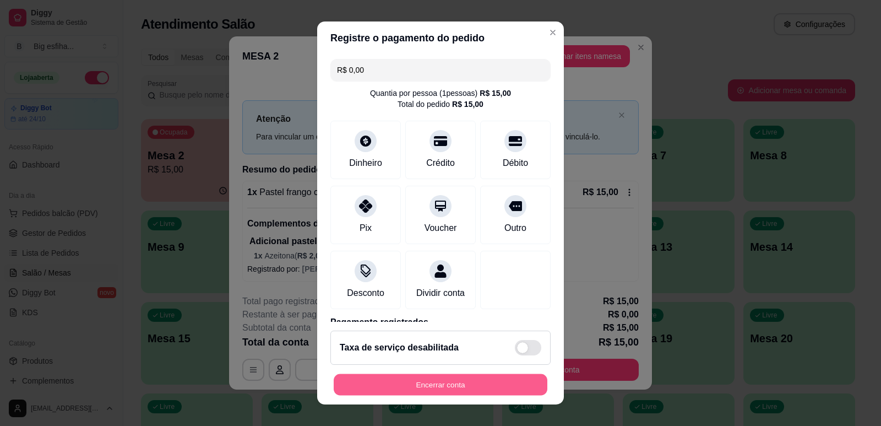
click at [488, 389] on button "Encerrar conta" at bounding box center [441, 384] width 214 height 21
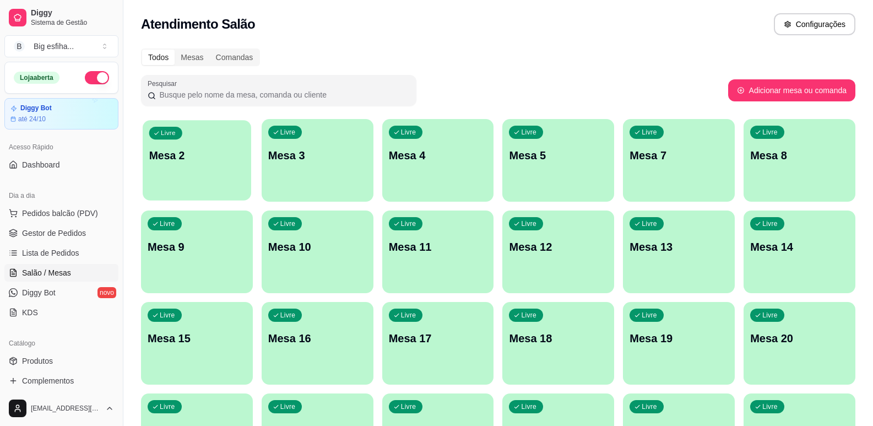
click at [161, 153] on p "Mesa 2" at bounding box center [196, 155] width 95 height 15
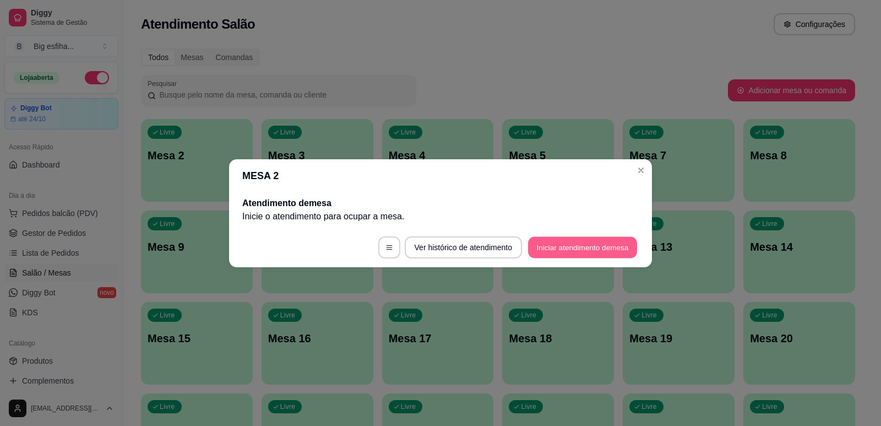
click at [552, 236] on footer "Ver histórico de atendimento Iniciar atendimento de mesa" at bounding box center [440, 247] width 423 height 40
click at [586, 237] on button "Iniciar atendimento de mesa" at bounding box center [583, 247] width 112 height 22
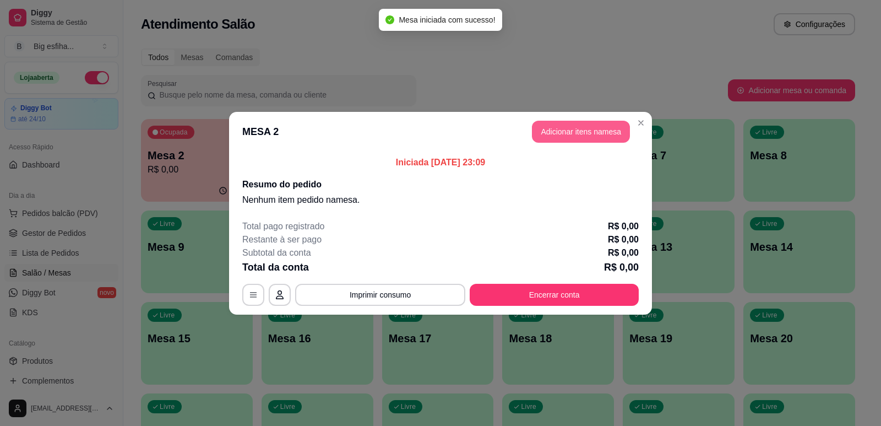
click at [596, 126] on button "Adicionar itens na mesa" at bounding box center [581, 132] width 98 height 22
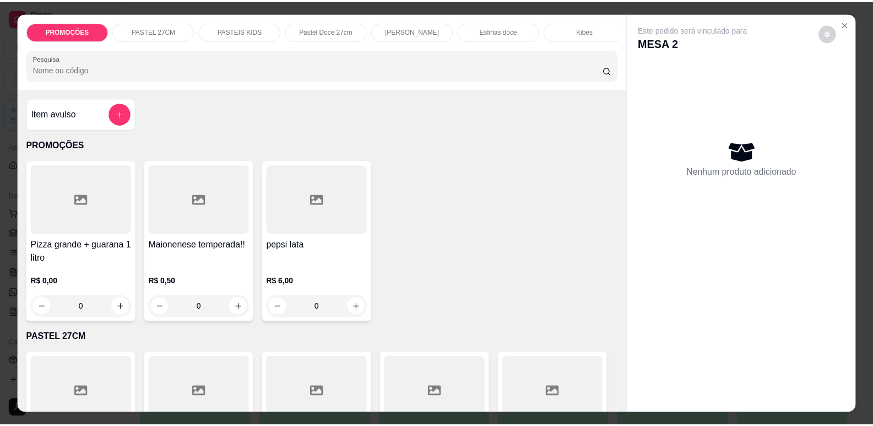
scroll to position [55, 0]
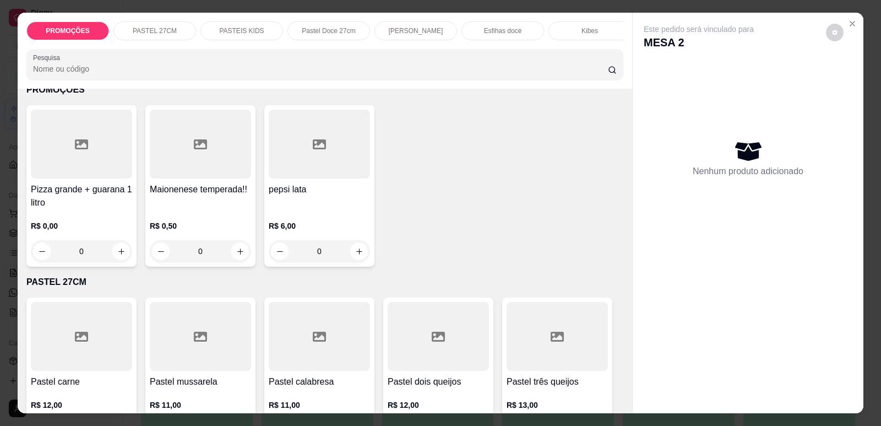
click at [79, 324] on div at bounding box center [81, 336] width 101 height 69
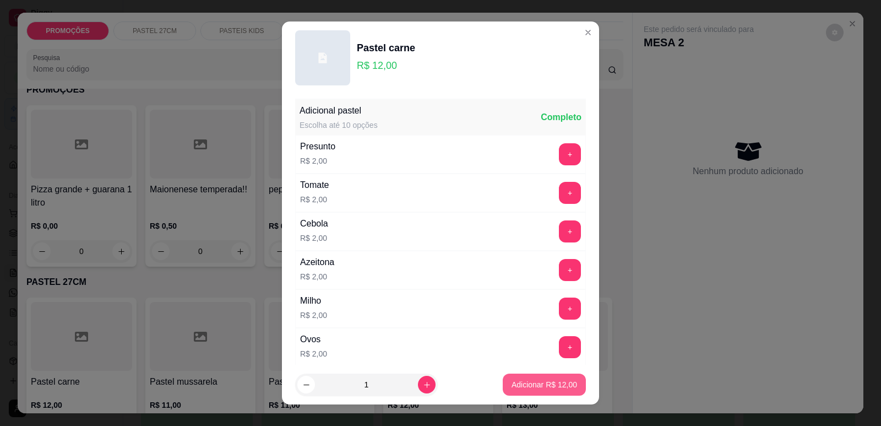
click at [530, 388] on p "Adicionar R$ 12,00" at bounding box center [545, 384] width 66 height 11
type input "1"
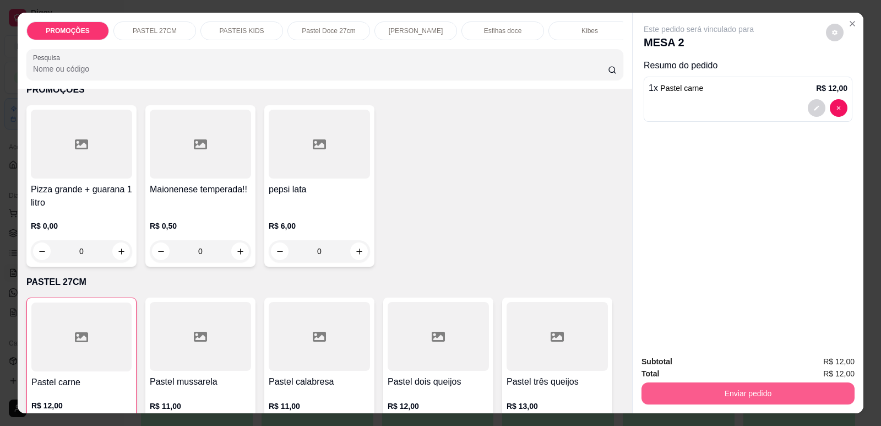
click at [671, 391] on button "Enviar pedido" at bounding box center [748, 393] width 213 height 22
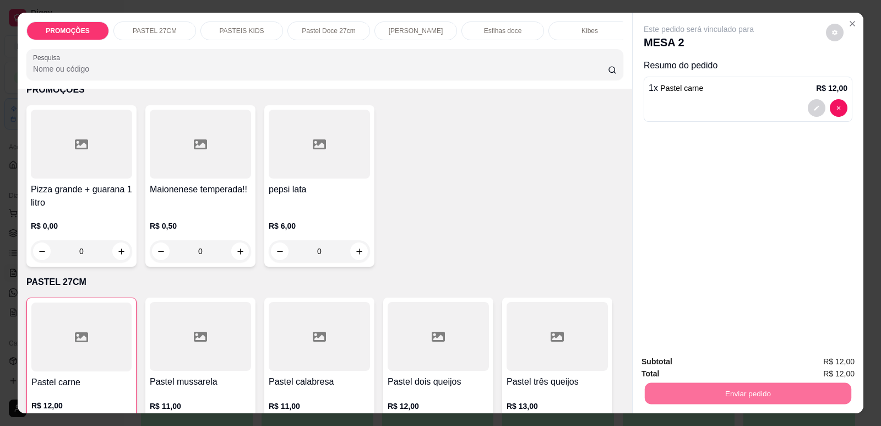
click at [819, 365] on button "Enviar pedido" at bounding box center [826, 366] width 62 height 21
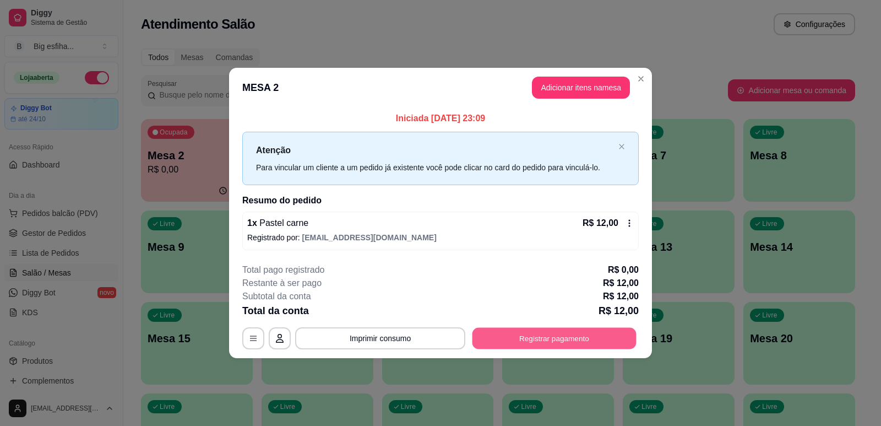
click at [560, 344] on button "Registrar pagamento" at bounding box center [555, 338] width 164 height 21
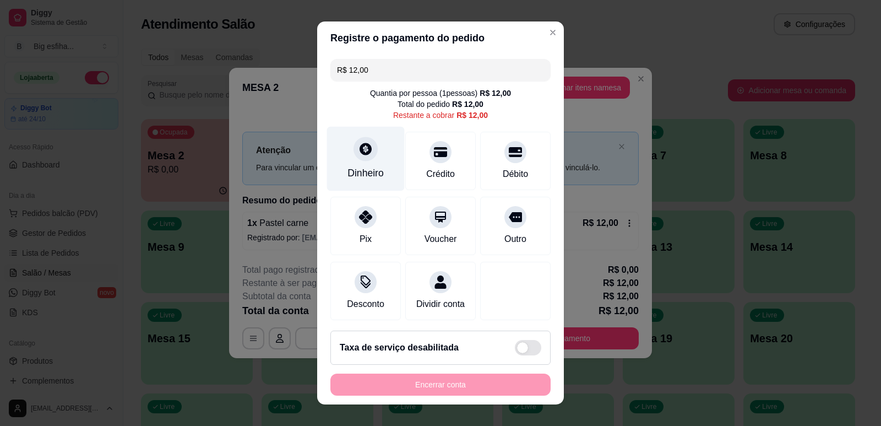
click at [357, 137] on div "Dinheiro" at bounding box center [366, 158] width 78 height 64
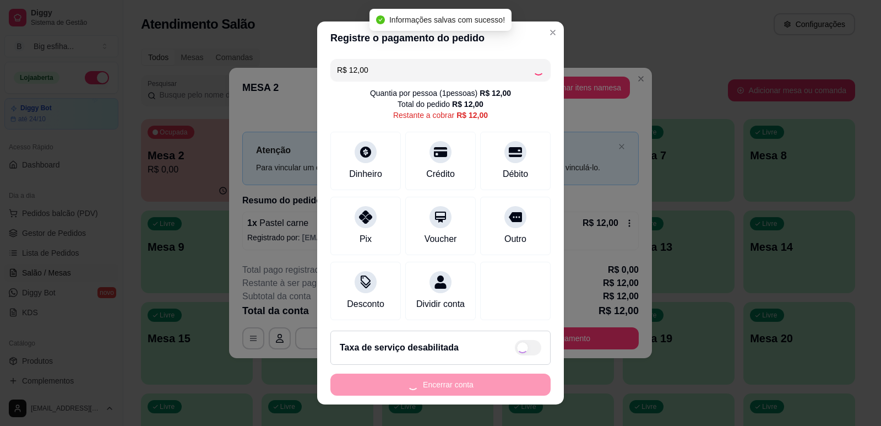
type input "R$ 0,00"
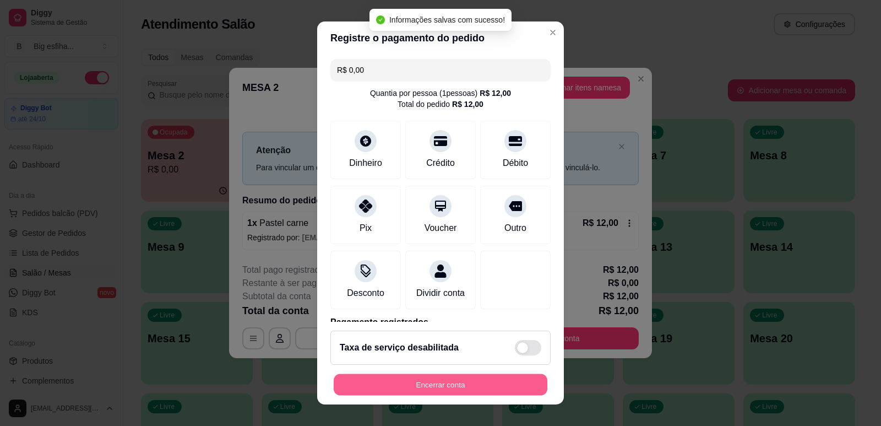
click at [420, 384] on button "Encerrar conta" at bounding box center [441, 384] width 214 height 21
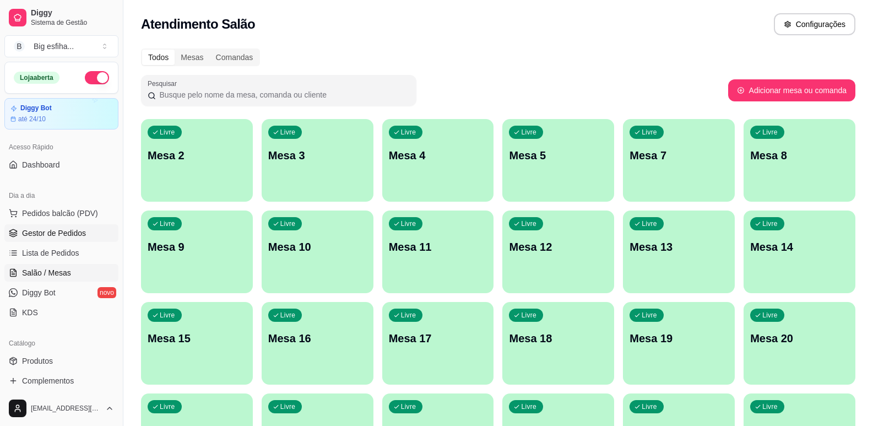
click at [70, 239] on link "Gestor de Pedidos" at bounding box center [61, 233] width 114 height 18
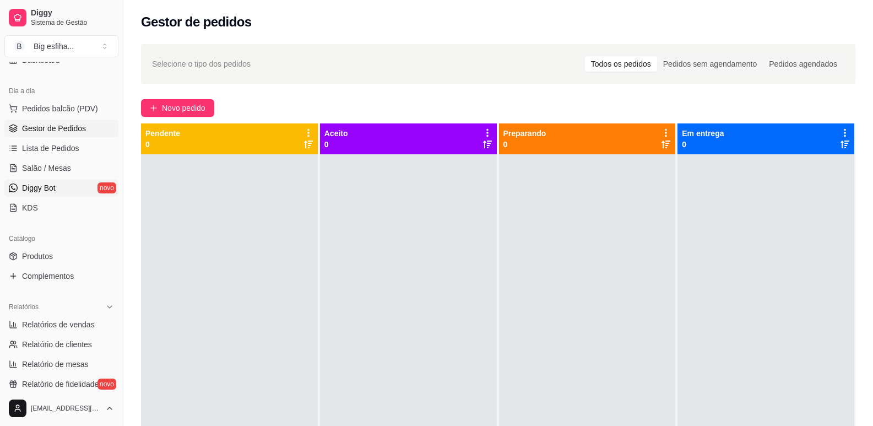
scroll to position [110, 0]
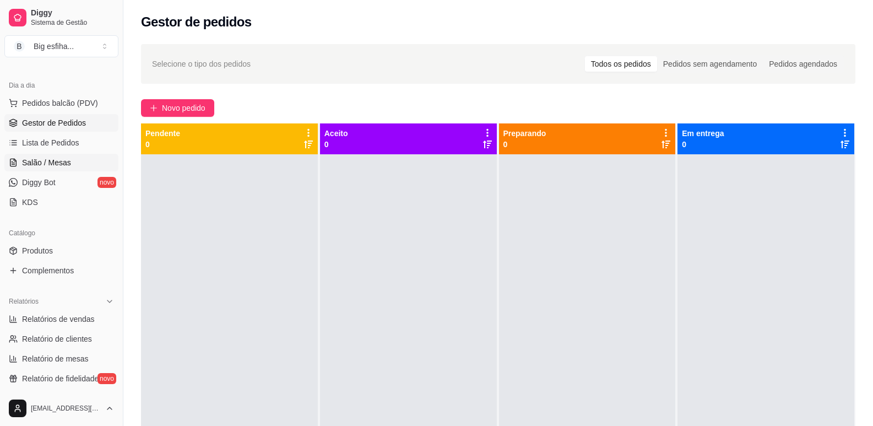
click at [56, 165] on span "Salão / Mesas" at bounding box center [46, 162] width 49 height 11
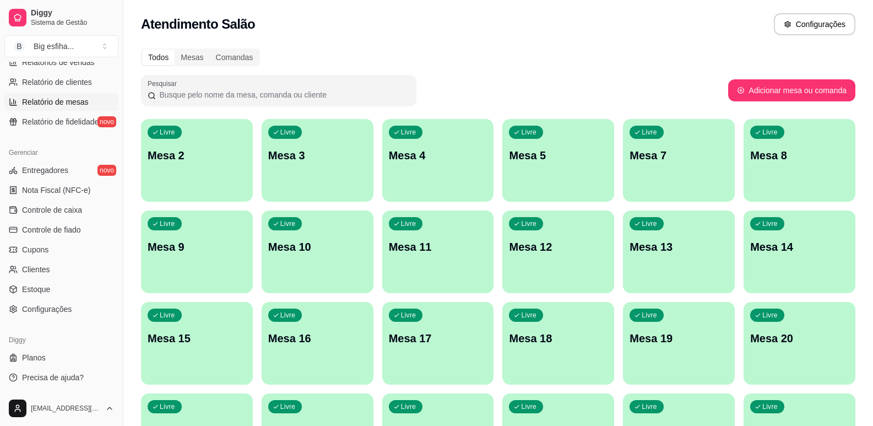
scroll to position [312, 0]
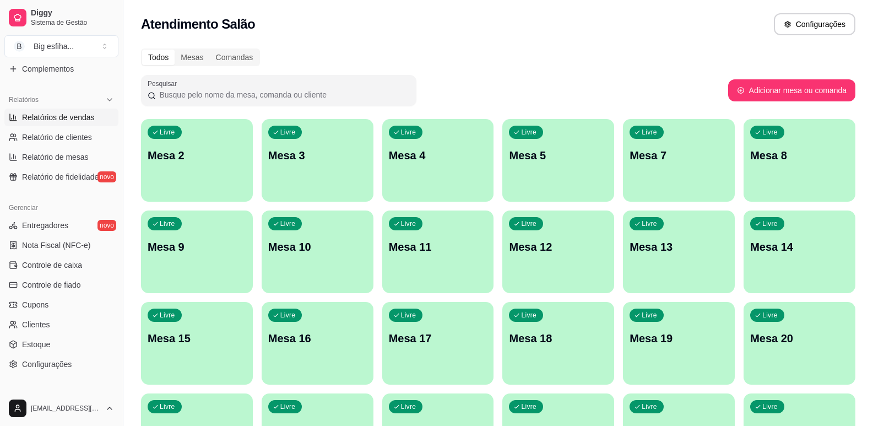
click at [72, 116] on span "Relatórios de vendas" at bounding box center [58, 117] width 73 height 11
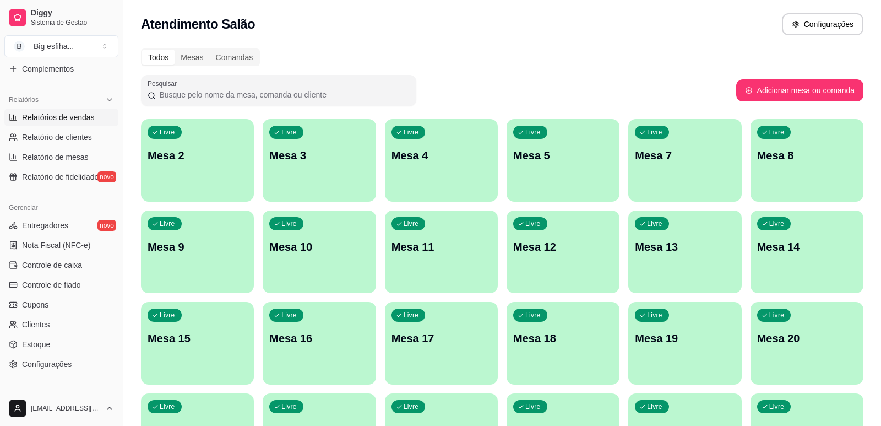
select select "ALL"
select select "0"
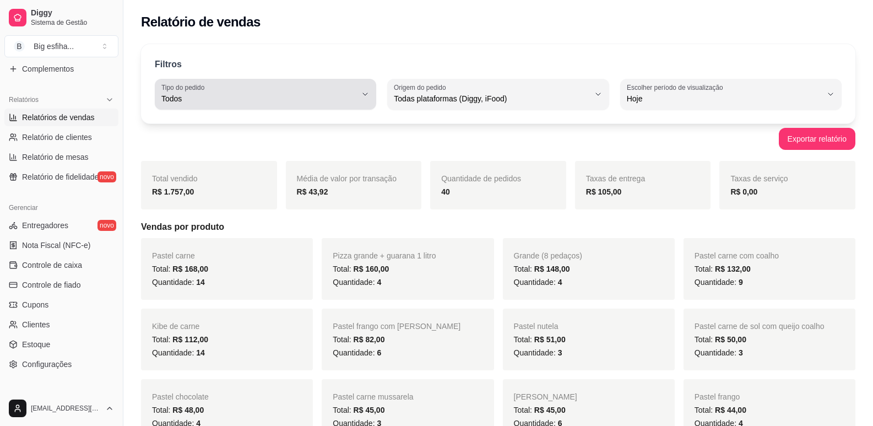
click at [196, 107] on button "Tipo do pedido Todos" at bounding box center [265, 94] width 221 height 31
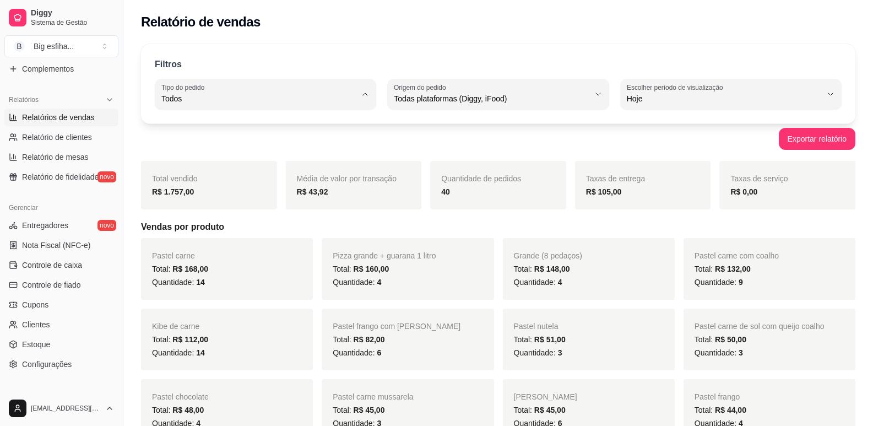
click at [262, 144] on span "Entrega" at bounding box center [259, 143] width 185 height 10
type input "DELIVERY"
select select "DELIVERY"
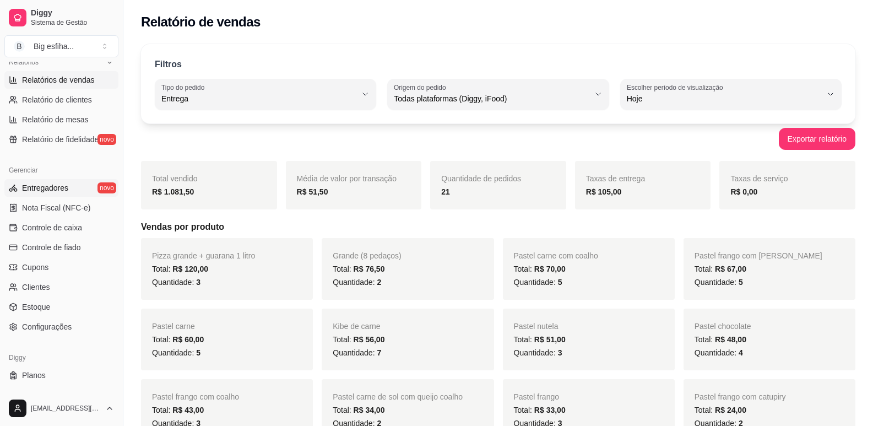
scroll to position [367, 0]
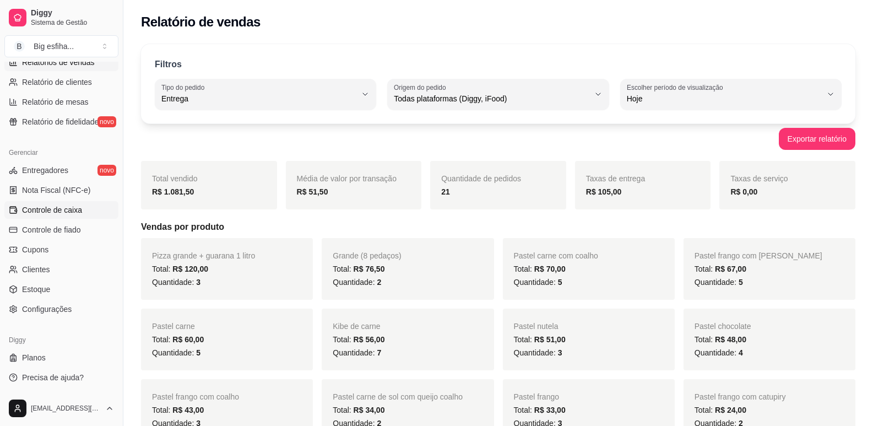
click at [58, 209] on span "Controle de caixa" at bounding box center [52, 209] width 60 height 11
